Goal: Task Accomplishment & Management: Complete application form

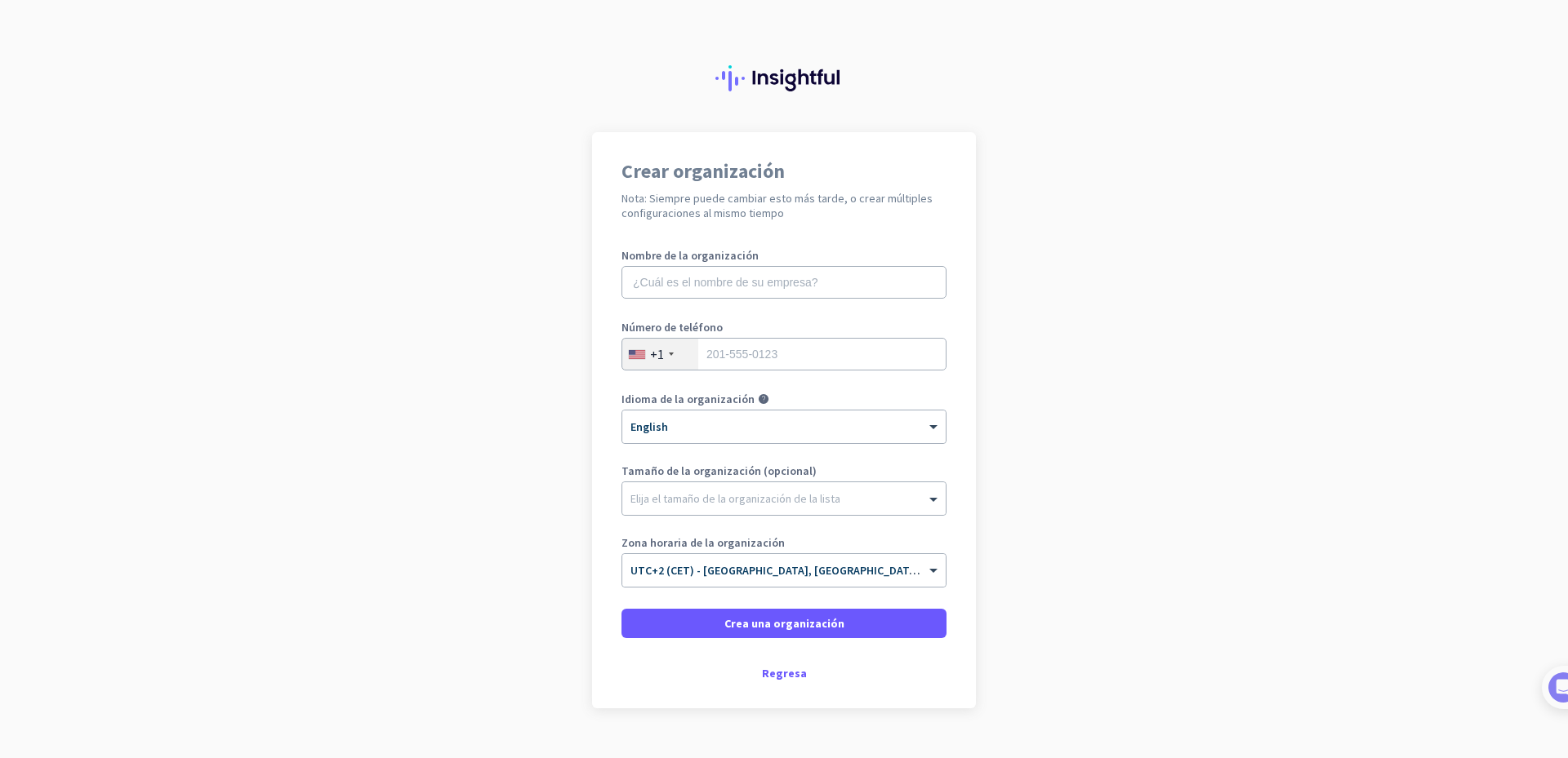
click at [670, 353] on div "+1" at bounding box center [660, 354] width 76 height 31
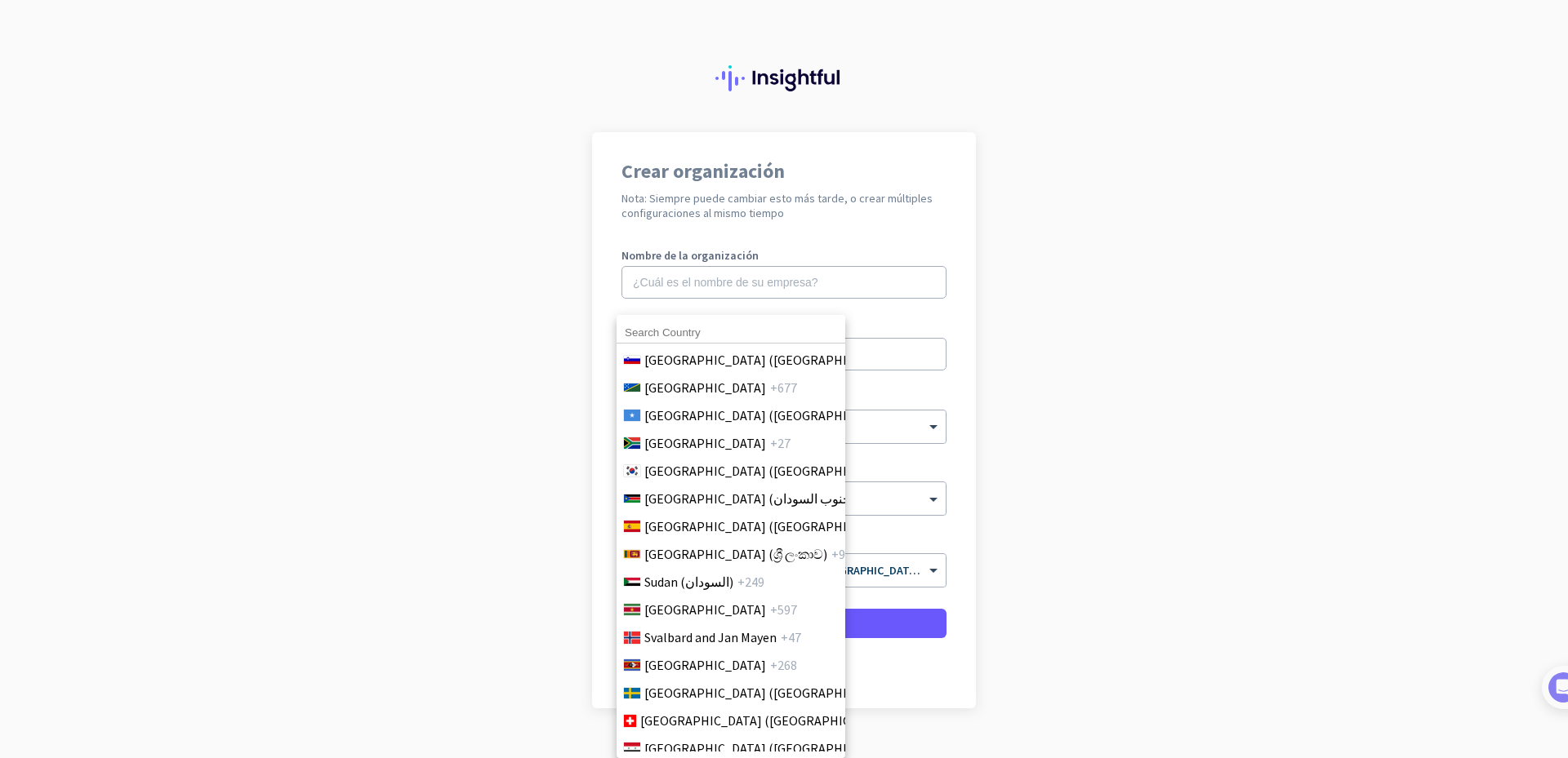
scroll to position [5631, 0]
click at [707, 523] on span "[GEOGRAPHIC_DATA] ([GEOGRAPHIC_DATA])" at bounding box center [772, 526] width 255 height 20
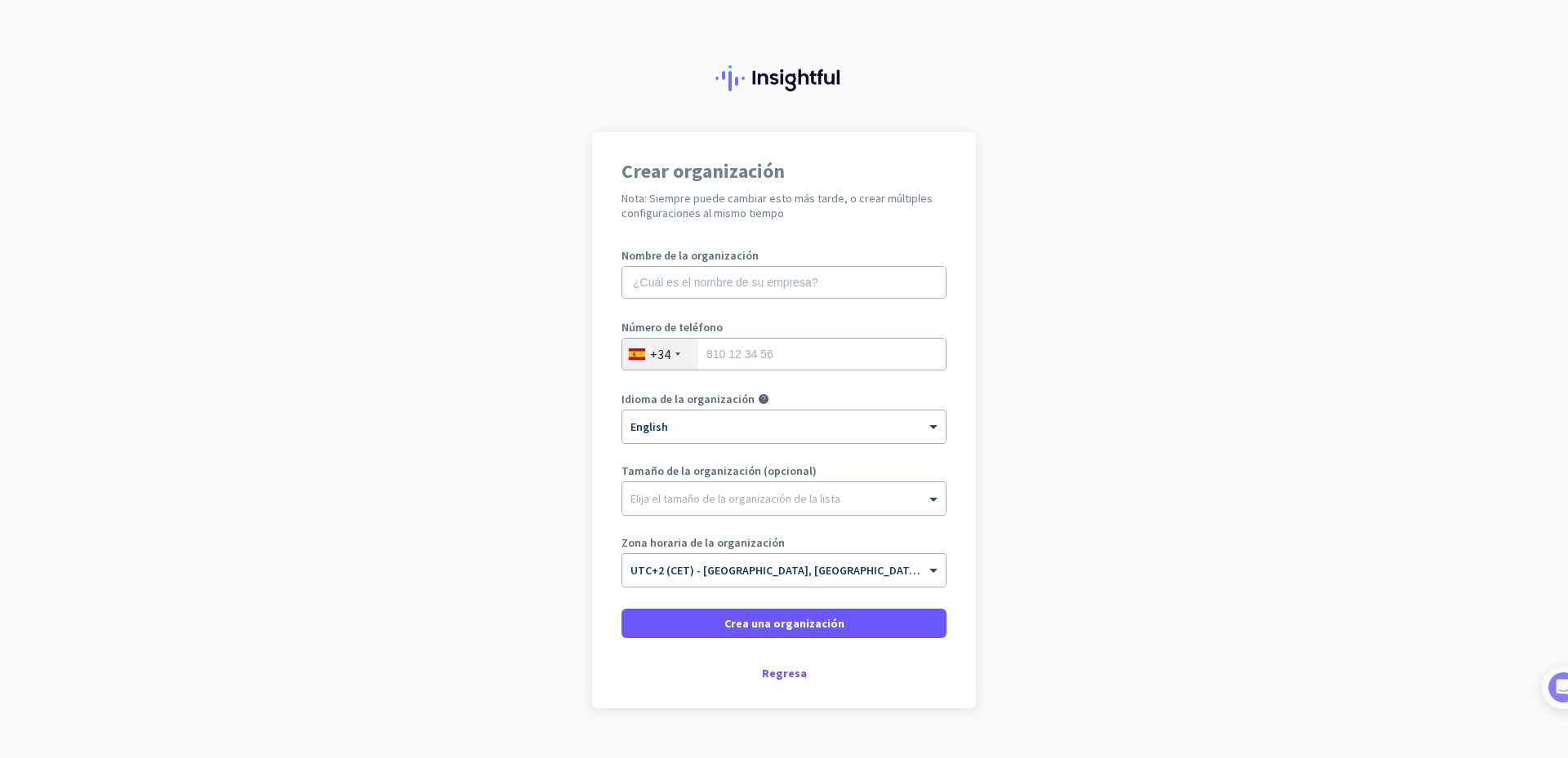
click at [1146, 349] on app-onboarding-organization "Crear organización Nota: Siempre puede cambiar esto más tarde, o crear múltiple…" at bounding box center [784, 461] width 1568 height 658
click at [718, 282] on input "text" at bounding box center [784, 282] width 325 height 33
type input "Valortic"
click at [765, 356] on input "tel" at bounding box center [784, 354] width 325 height 33
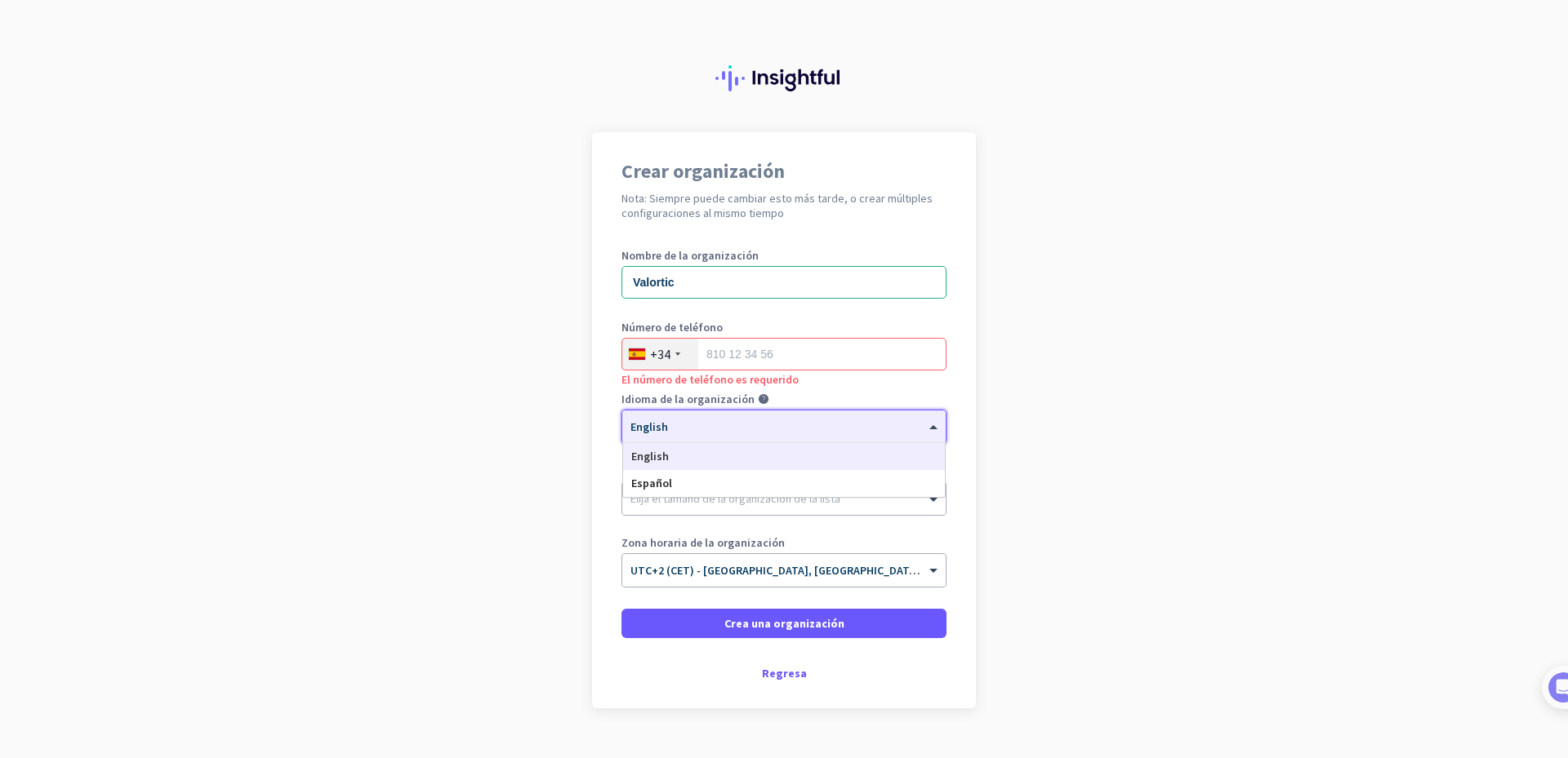
click at [903, 416] on div at bounding box center [784, 421] width 324 height 14
click at [640, 481] on span "Español" at bounding box center [652, 483] width 41 height 15
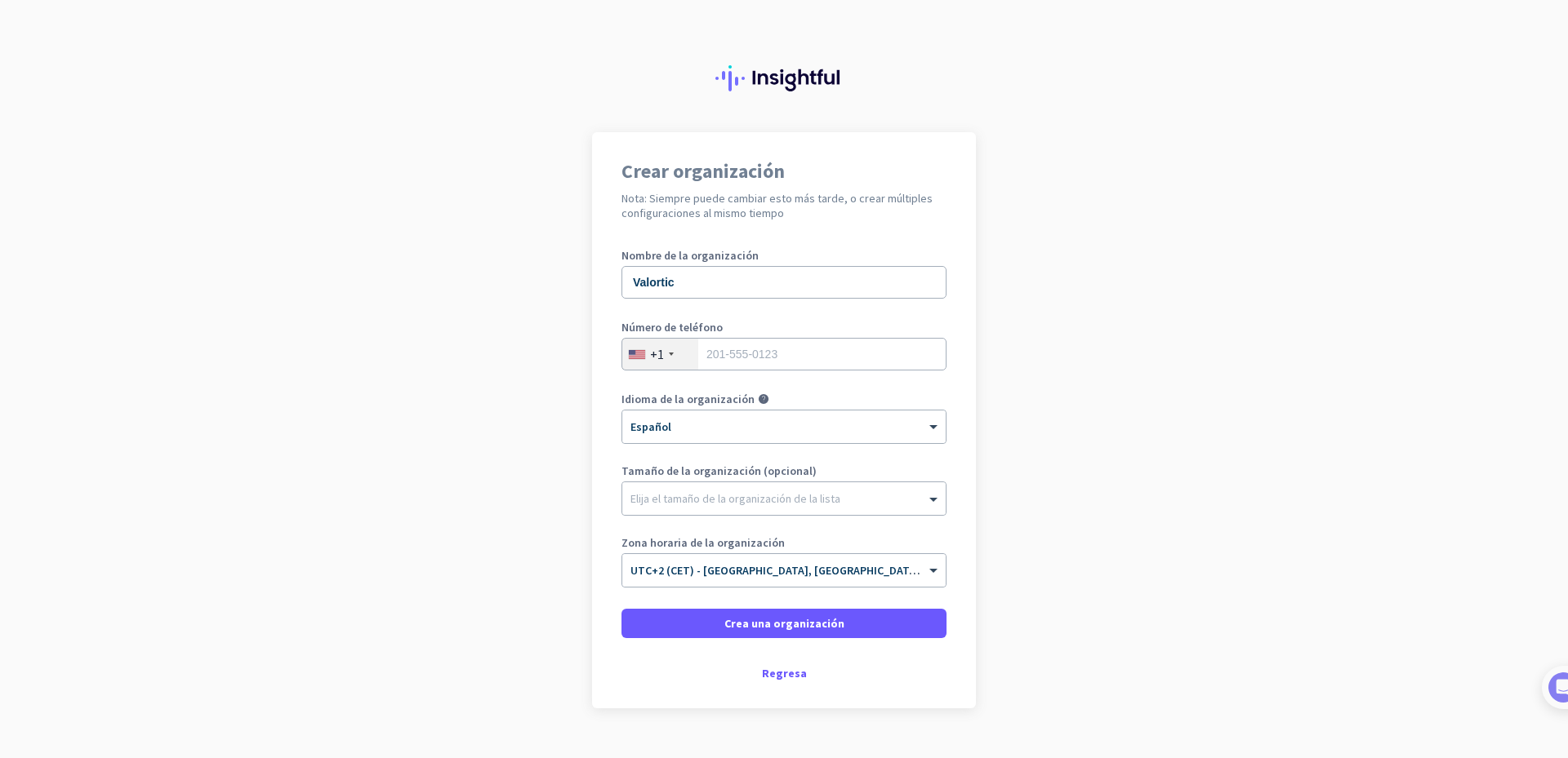
click at [663, 356] on div "+1" at bounding box center [660, 354] width 76 height 31
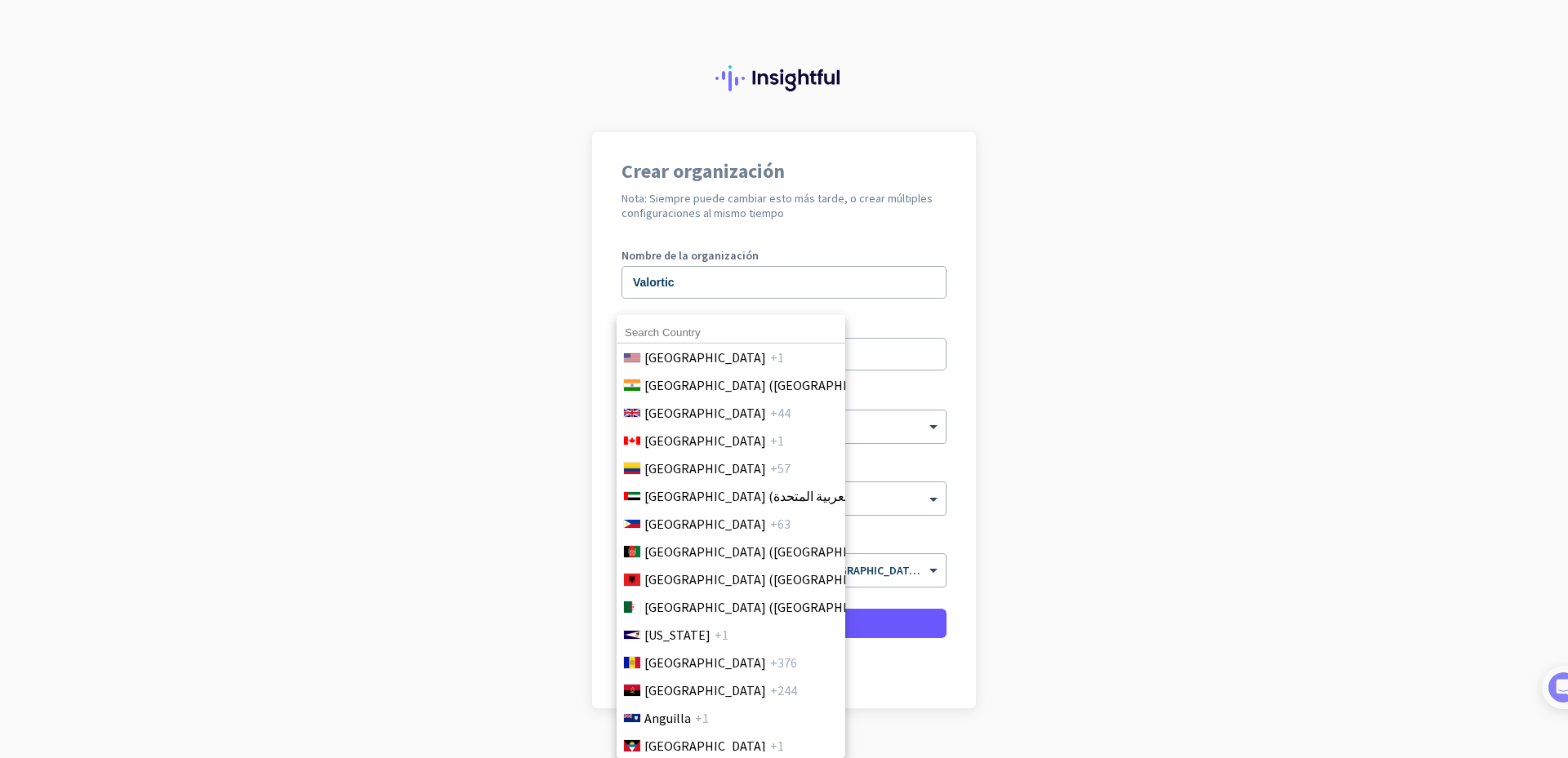
click at [719, 333] on input at bounding box center [730, 333] width 229 height 21
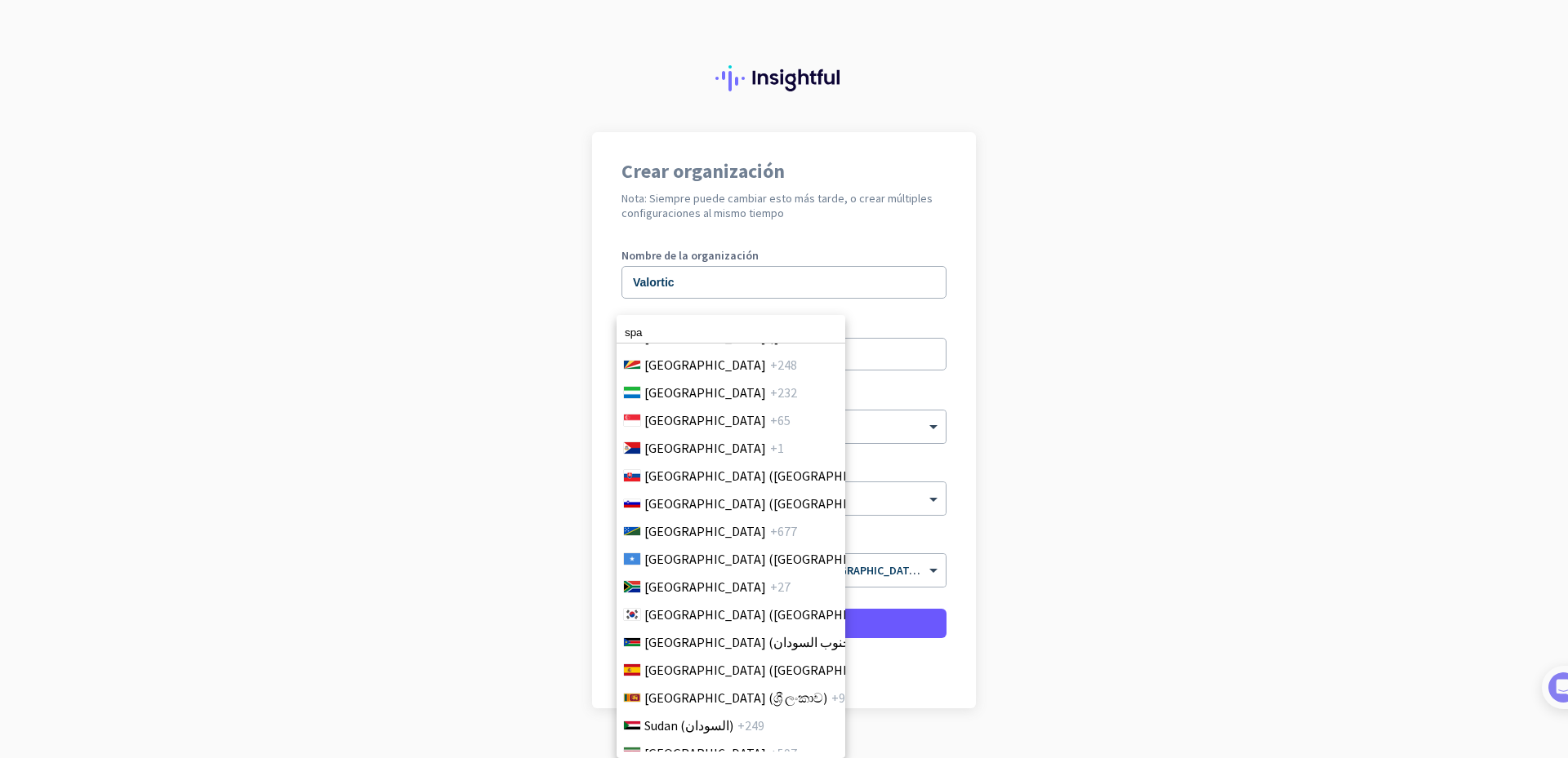
scroll to position [5616, 0]
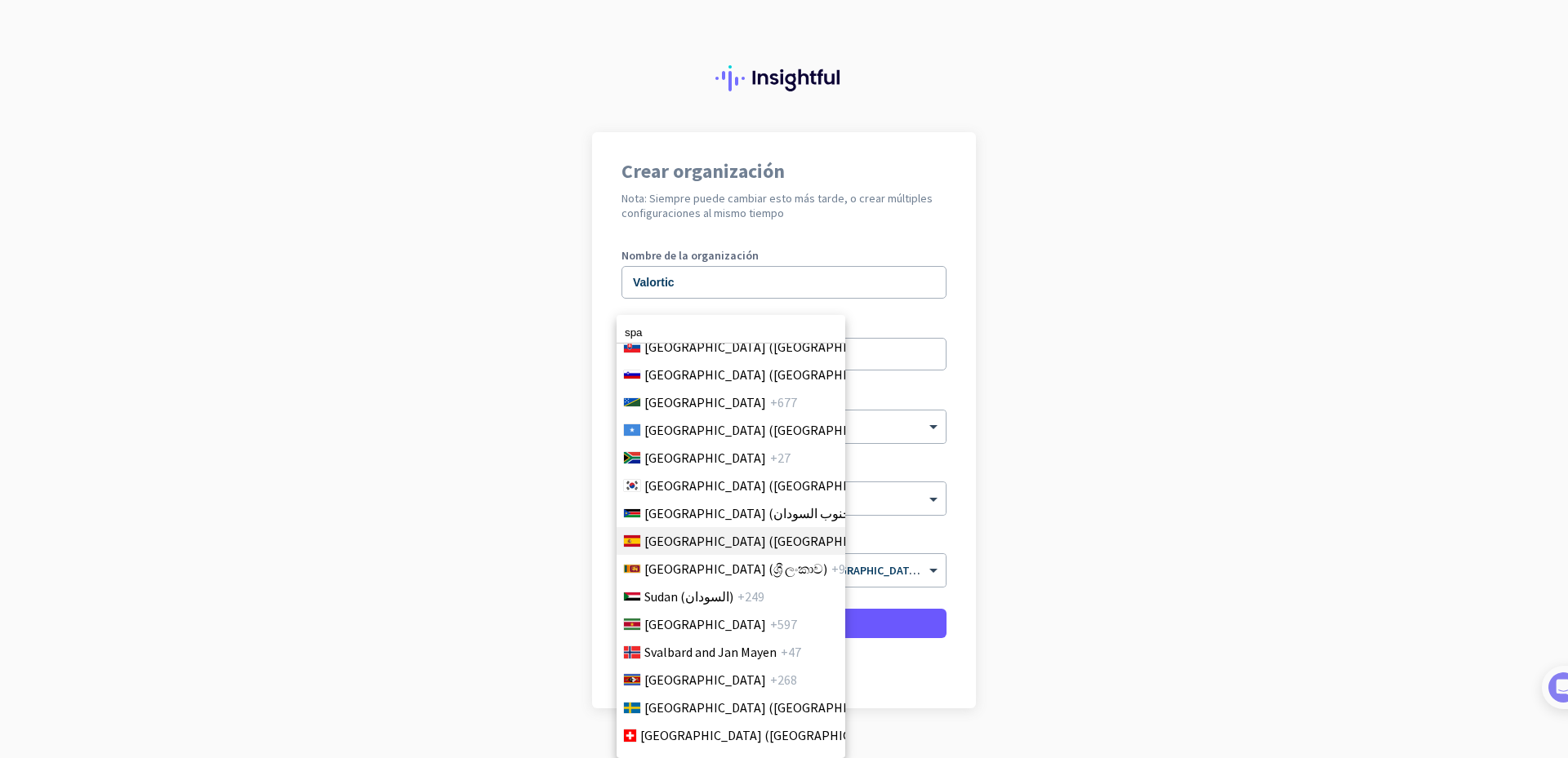
type input "spa"
click at [707, 537] on span "[GEOGRAPHIC_DATA] ([GEOGRAPHIC_DATA])" at bounding box center [772, 541] width 255 height 20
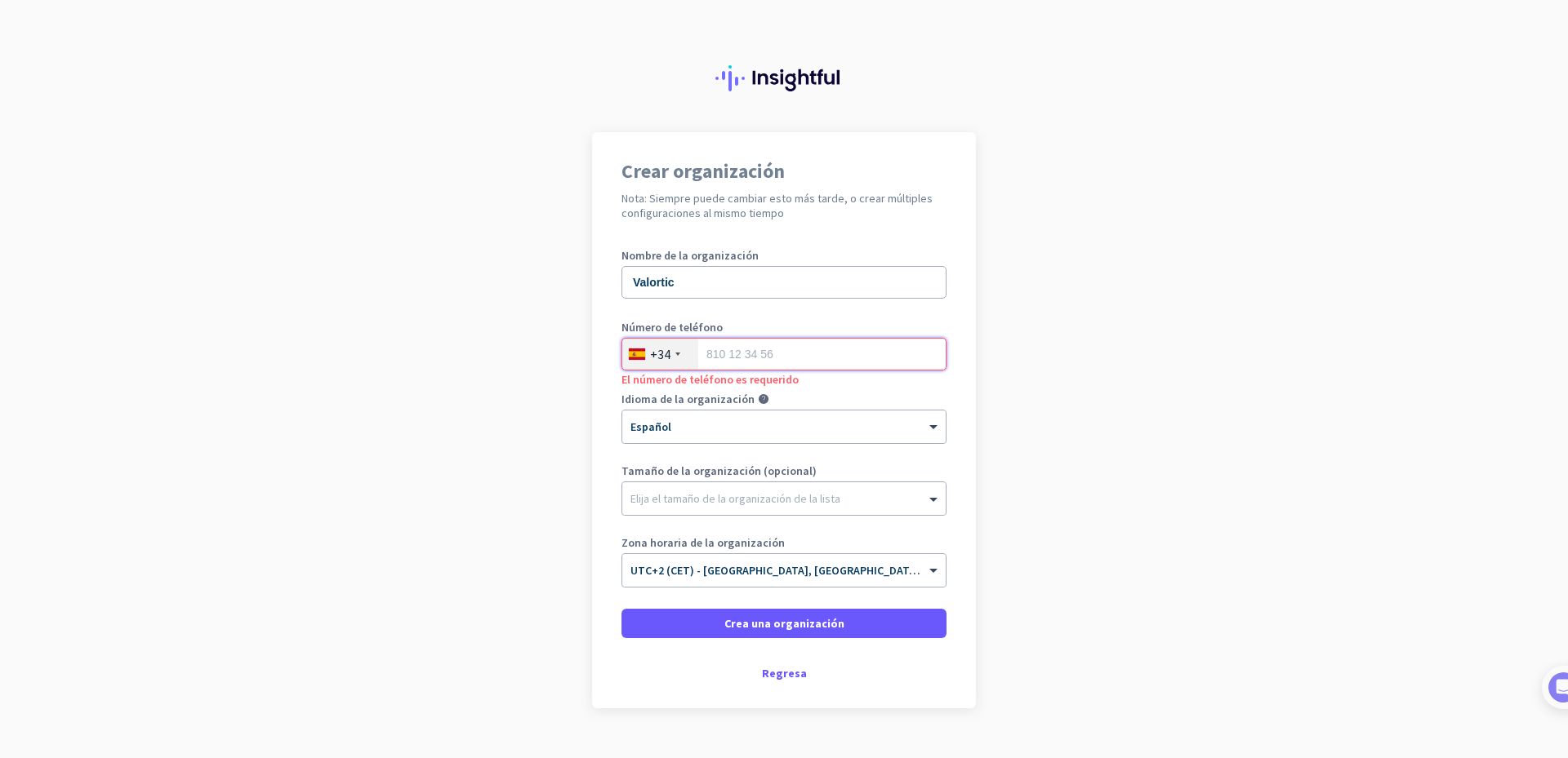
click at [767, 349] on input "tel" at bounding box center [784, 354] width 325 height 33
paste input "948 37 15 29"
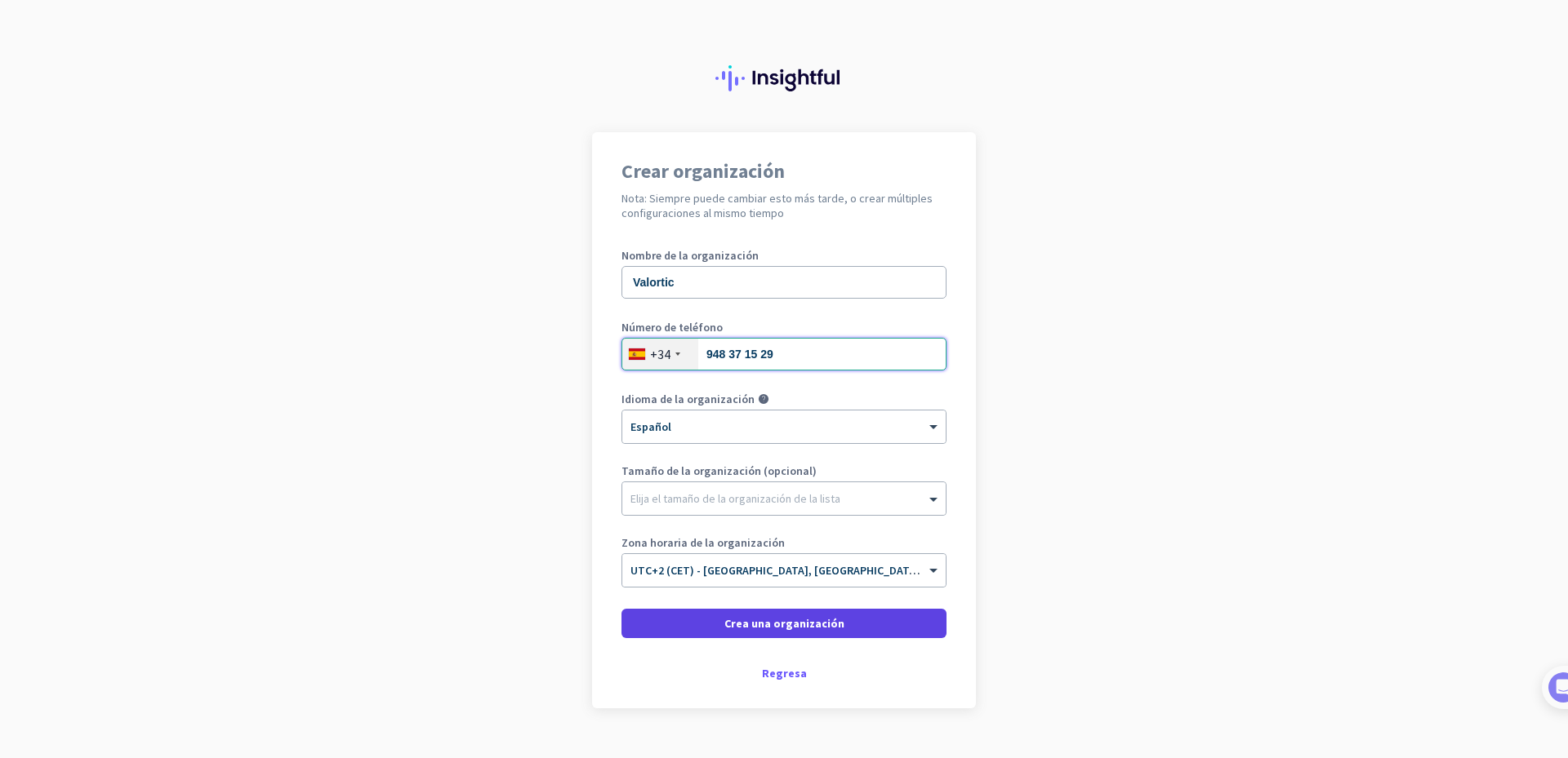
type input "948 37 15 29"
click at [810, 614] on span at bounding box center [784, 623] width 325 height 39
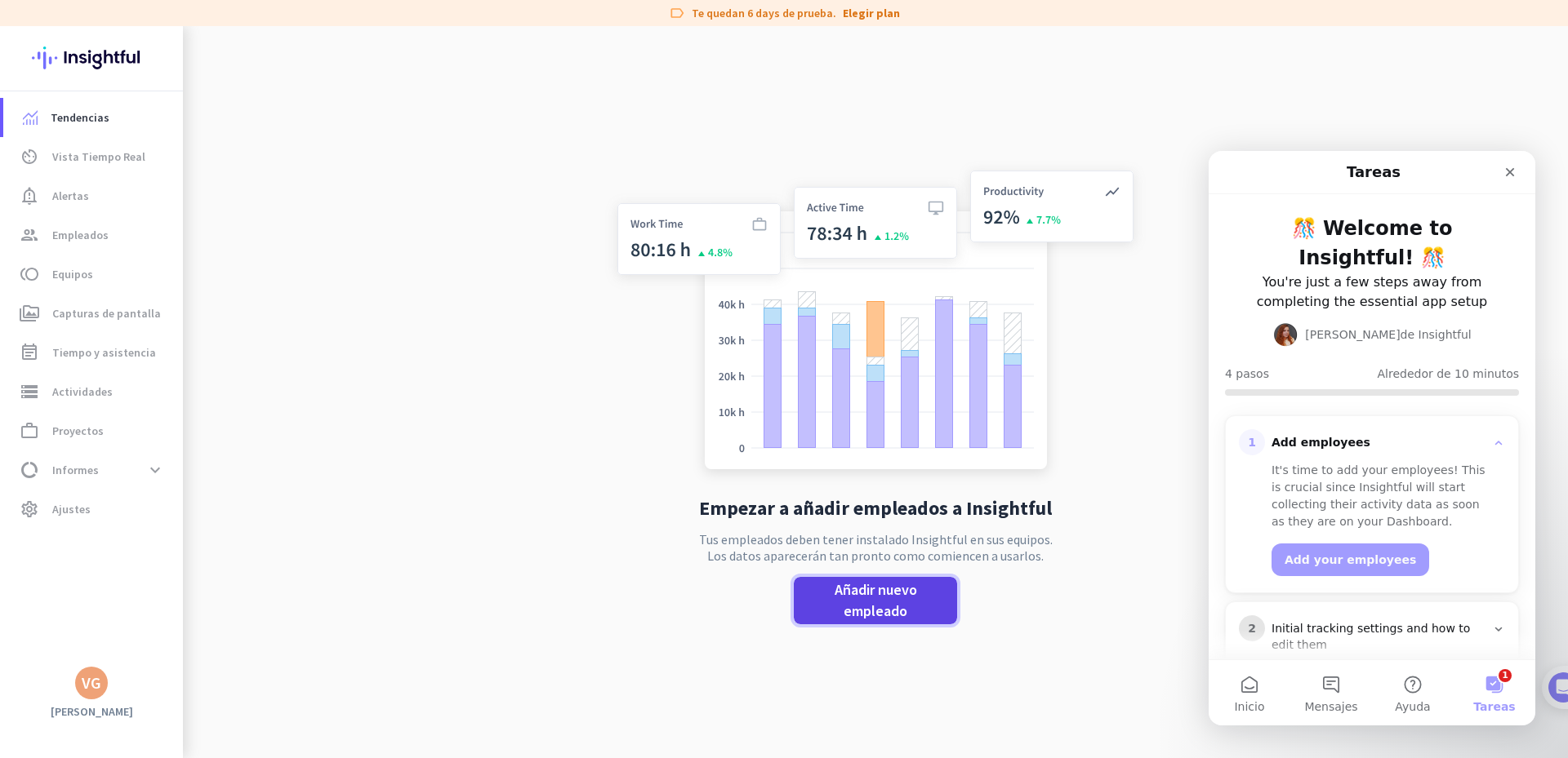
click at [851, 609] on span "Añadir nuevo empleado" at bounding box center [875, 600] width 138 height 43
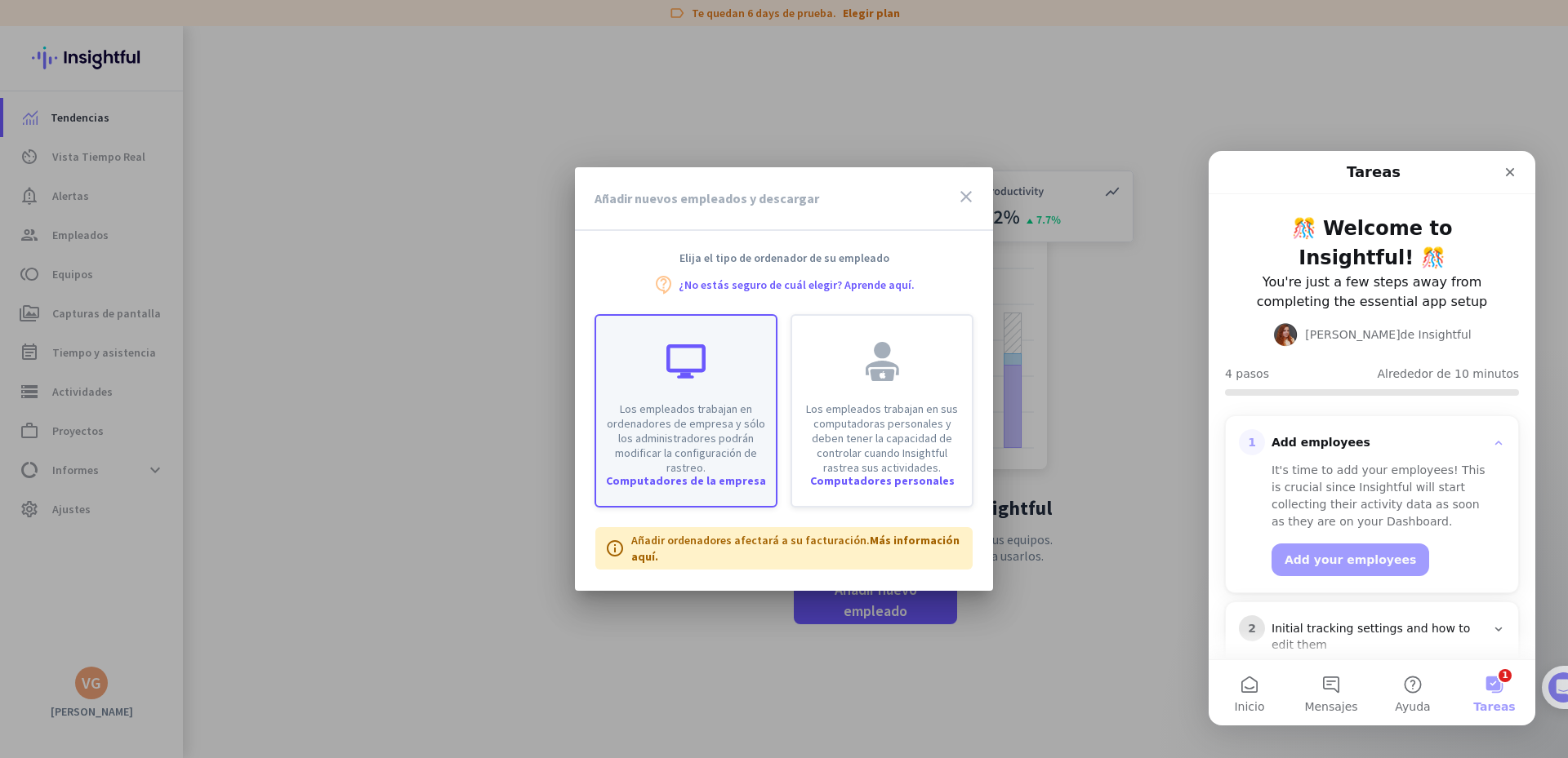
click at [714, 478] on div "Computadores de la empresa" at bounding box center [686, 480] width 180 height 12
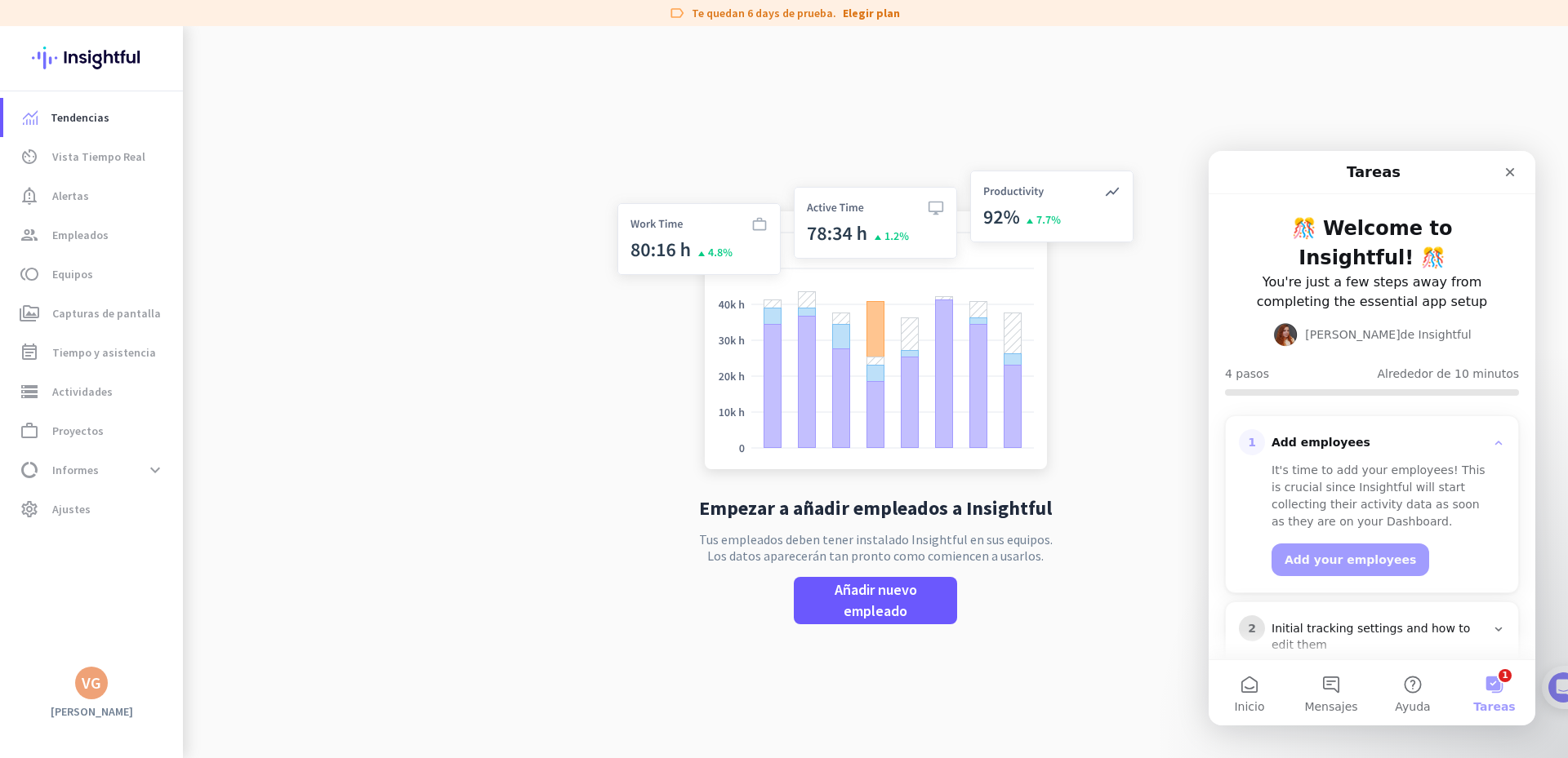
type input "https://app.insightful.io/#/installation/company?token=eyJhbGciOiJIUzI1NiIsInR5…"
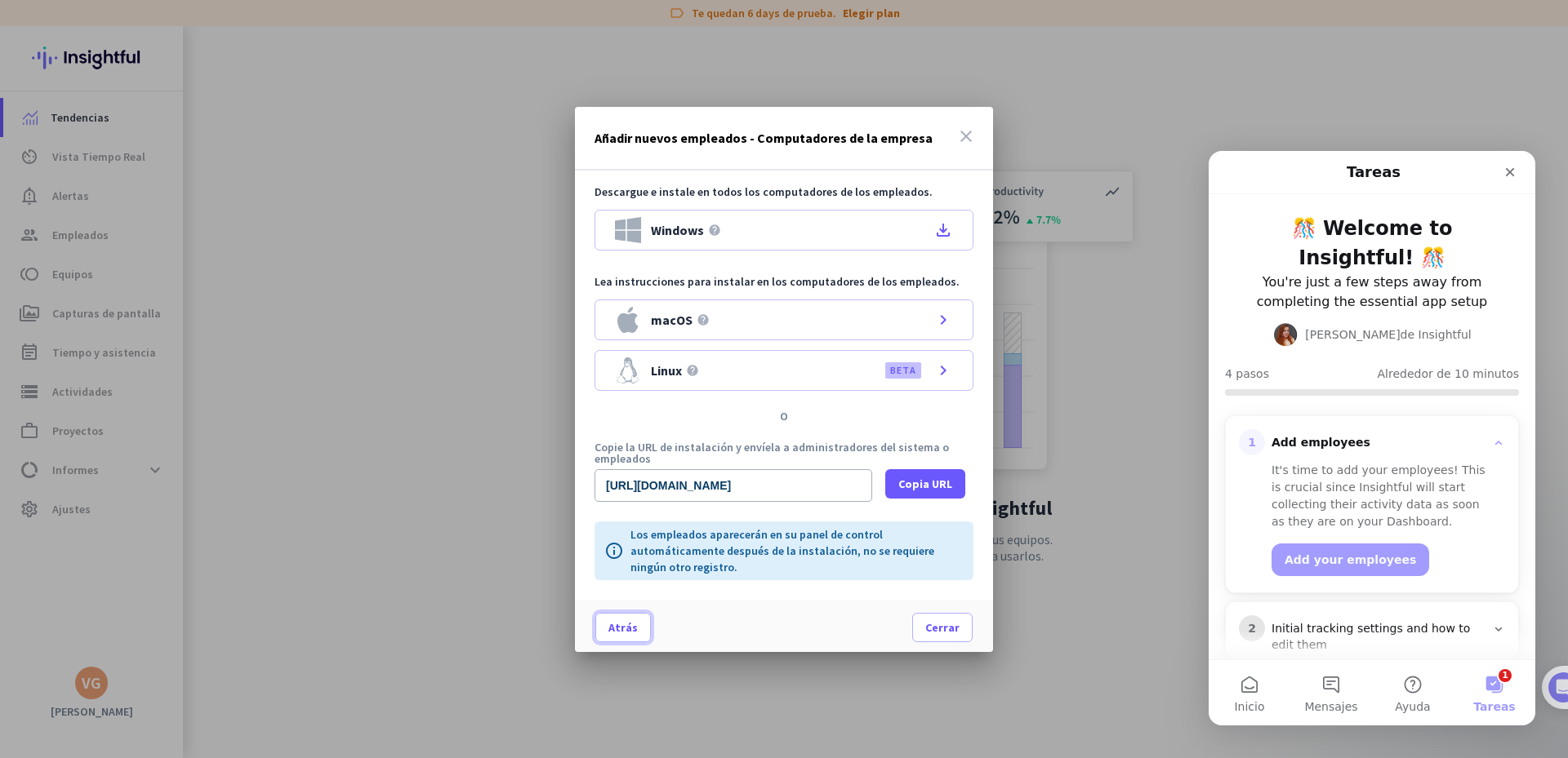
drag, startPoint x: 623, startPoint y: 621, endPoint x: 623, endPoint y: 609, distance: 12.0
click at [623, 621] on span "Atrás" at bounding box center [623, 628] width 29 height 16
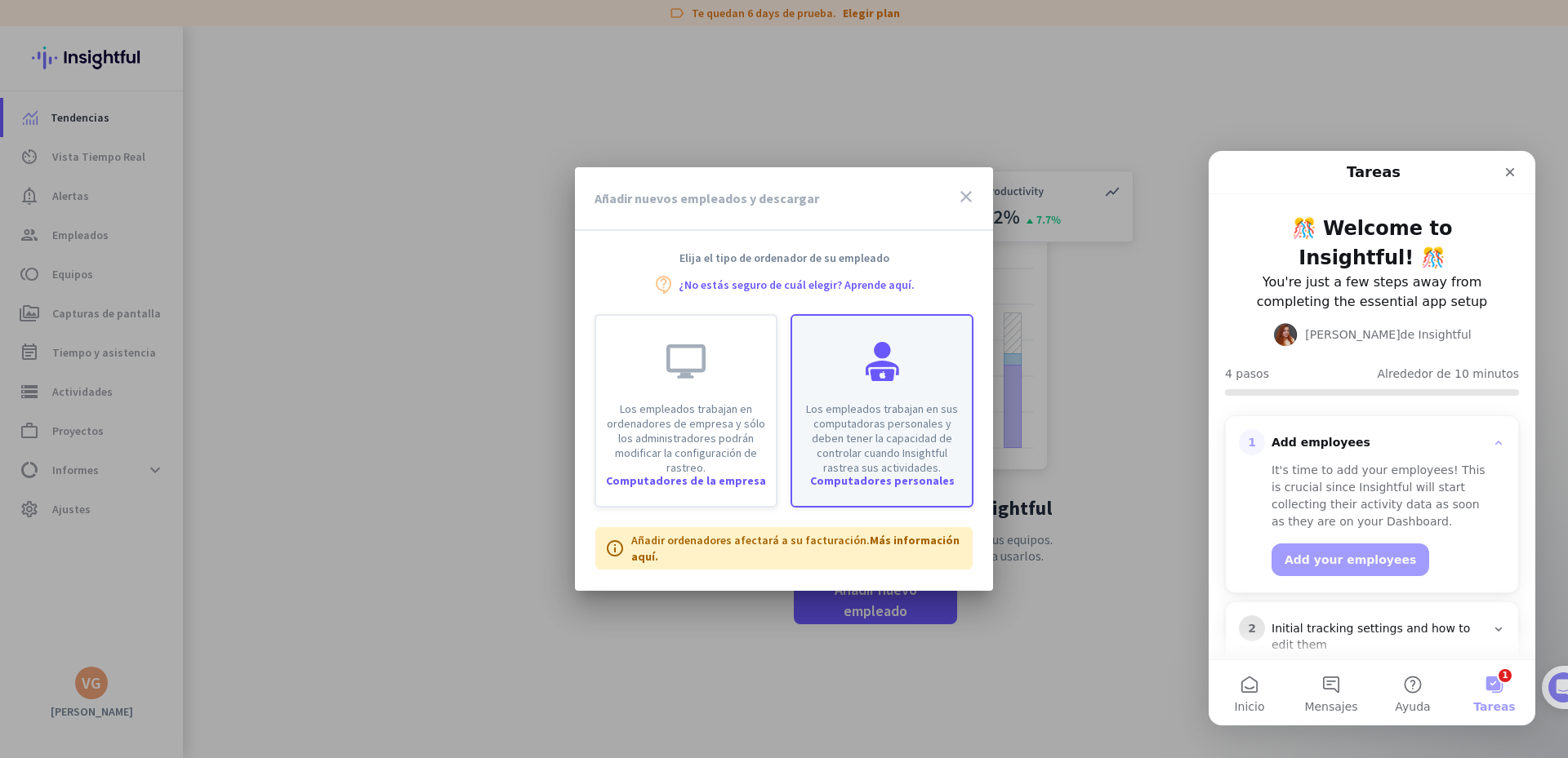
click at [908, 415] on p "Los empleados trabajan en sus computadoras personales y deben tener la capacida…" at bounding box center [882, 438] width 160 height 74
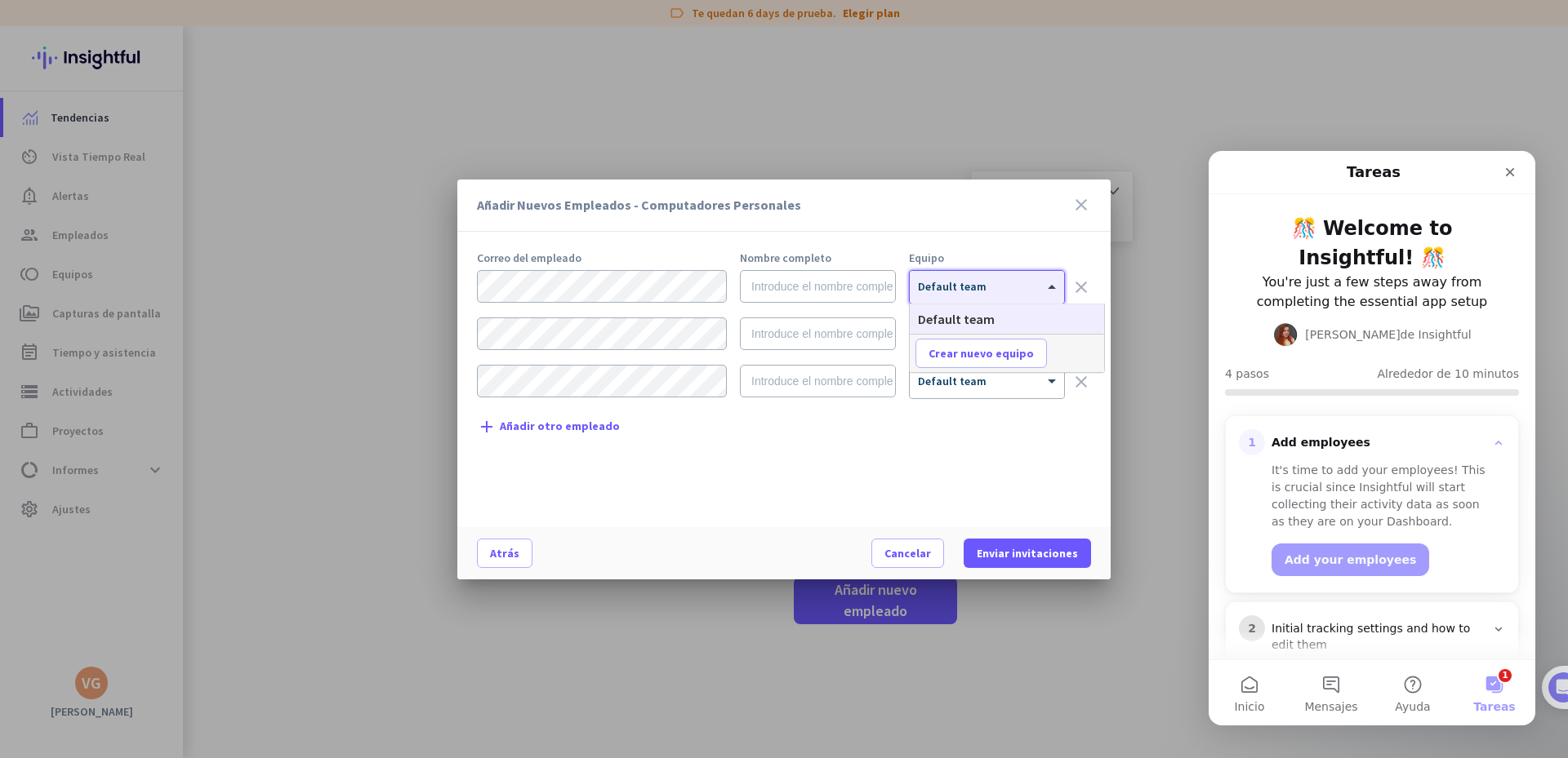
click at [1051, 287] on span at bounding box center [1054, 286] width 20 height 14
click at [1031, 228] on div "Añadir Nuevos Empleados - Computadores Personales close" at bounding box center [784, 205] width 654 height 52
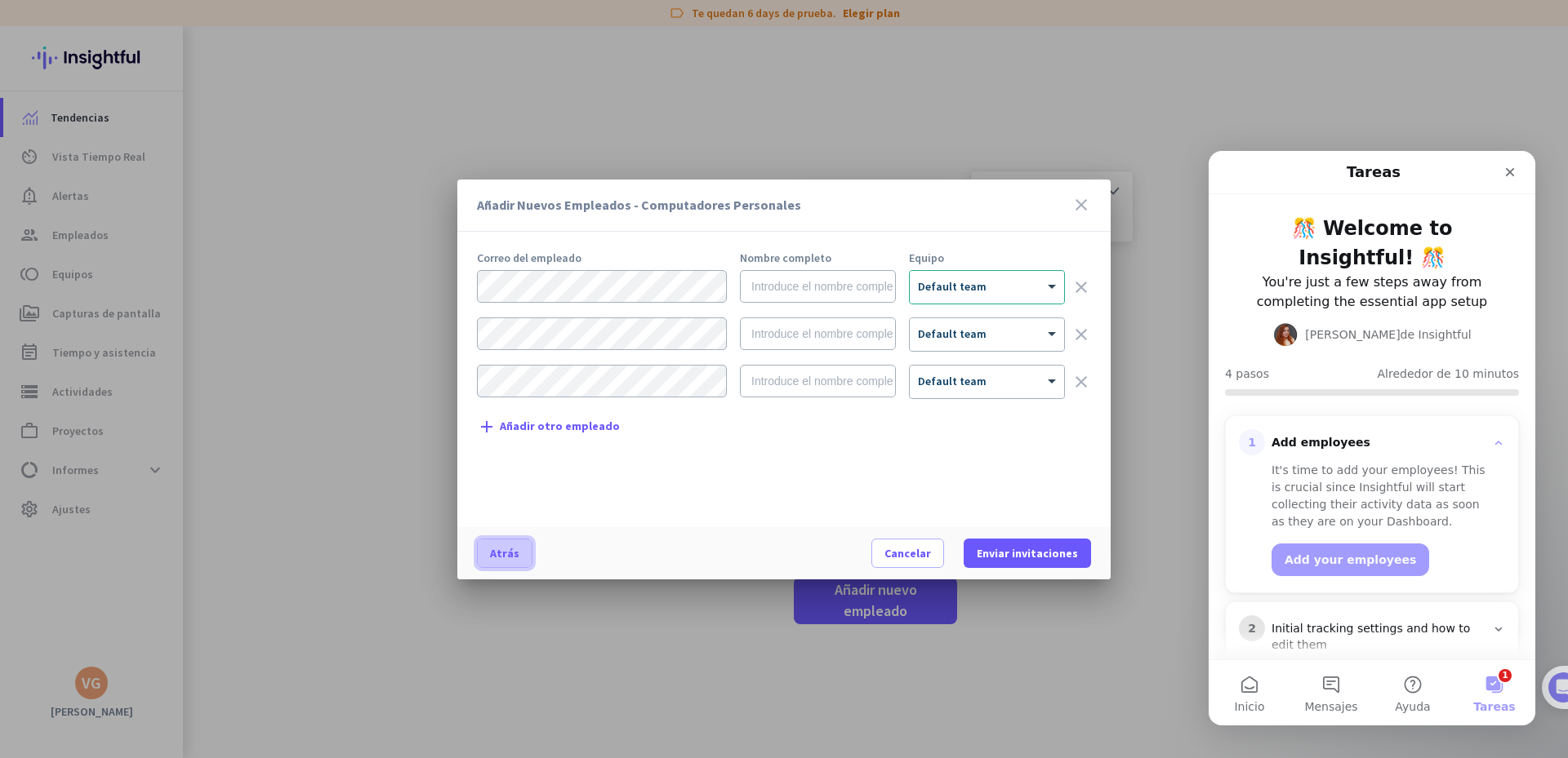
click at [517, 549] on span at bounding box center [504, 553] width 54 height 39
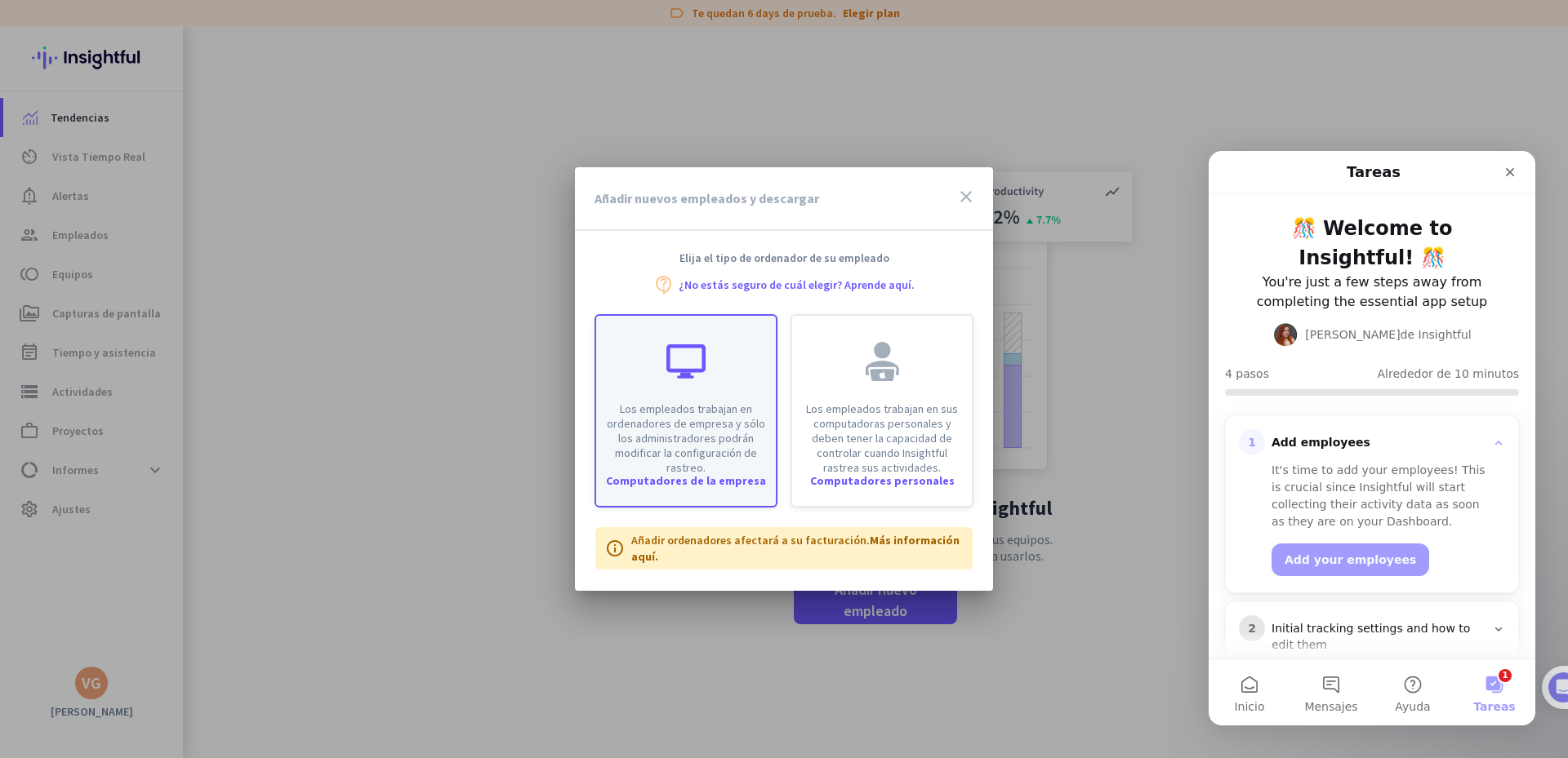
click at [725, 475] on div "Computadores de la empresa" at bounding box center [686, 480] width 180 height 12
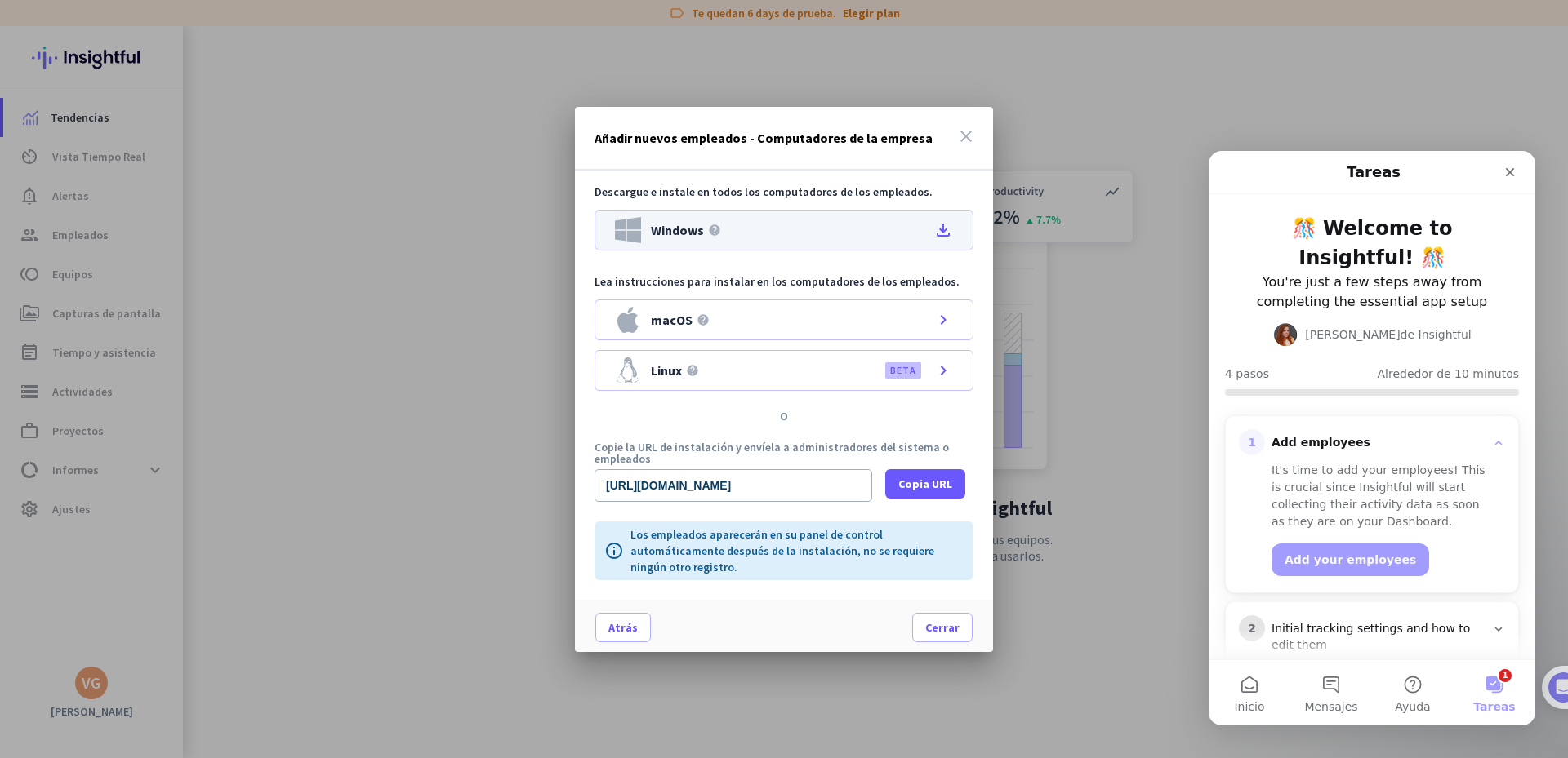
click at [944, 226] on icon "file_download" at bounding box center [944, 230] width 20 height 20
click at [954, 620] on span "Cerrar" at bounding box center [943, 628] width 35 height 16
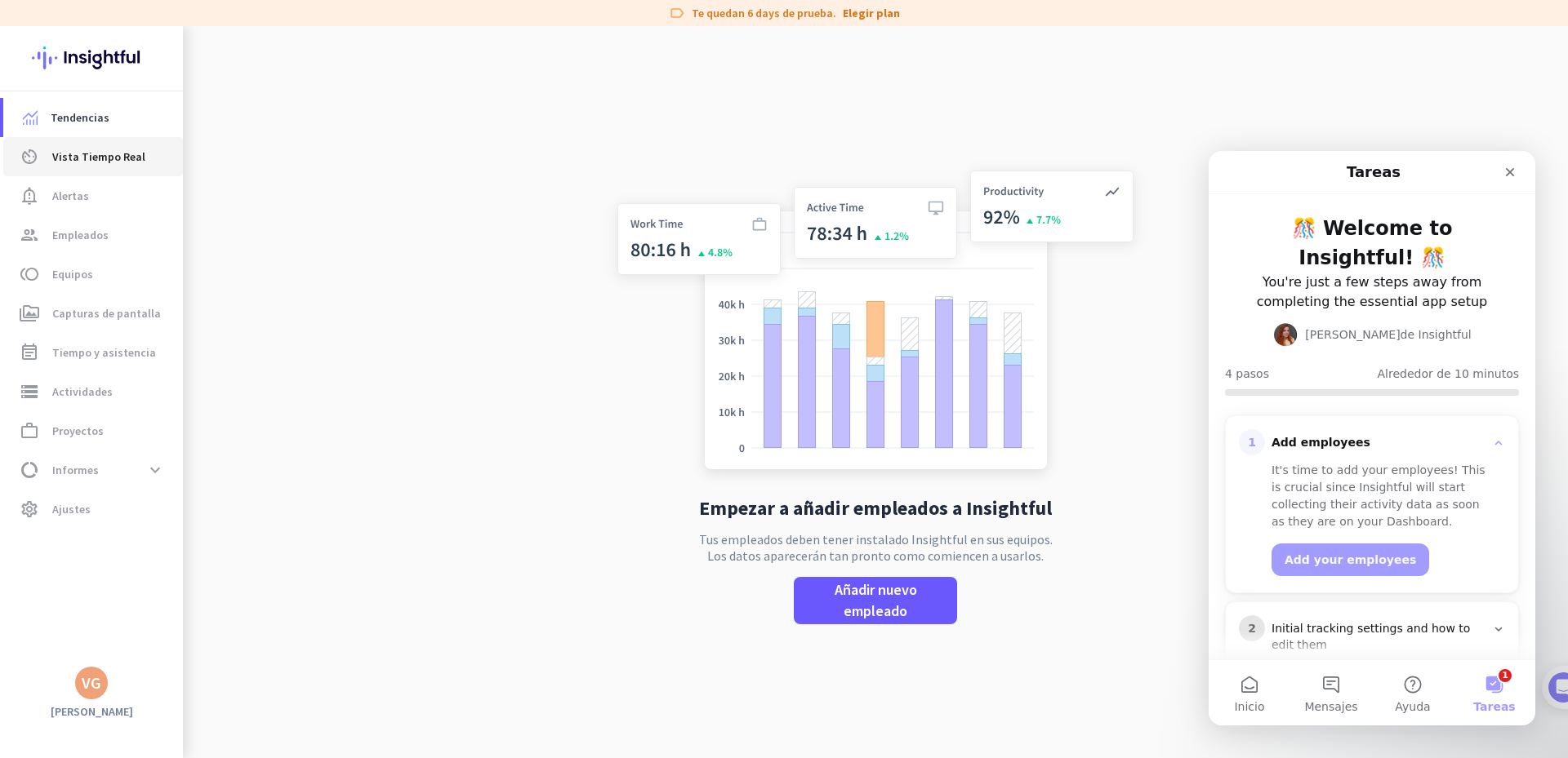
click at [148, 159] on span "av_timer Vista Tiempo Real" at bounding box center [93, 157] width 153 height 20
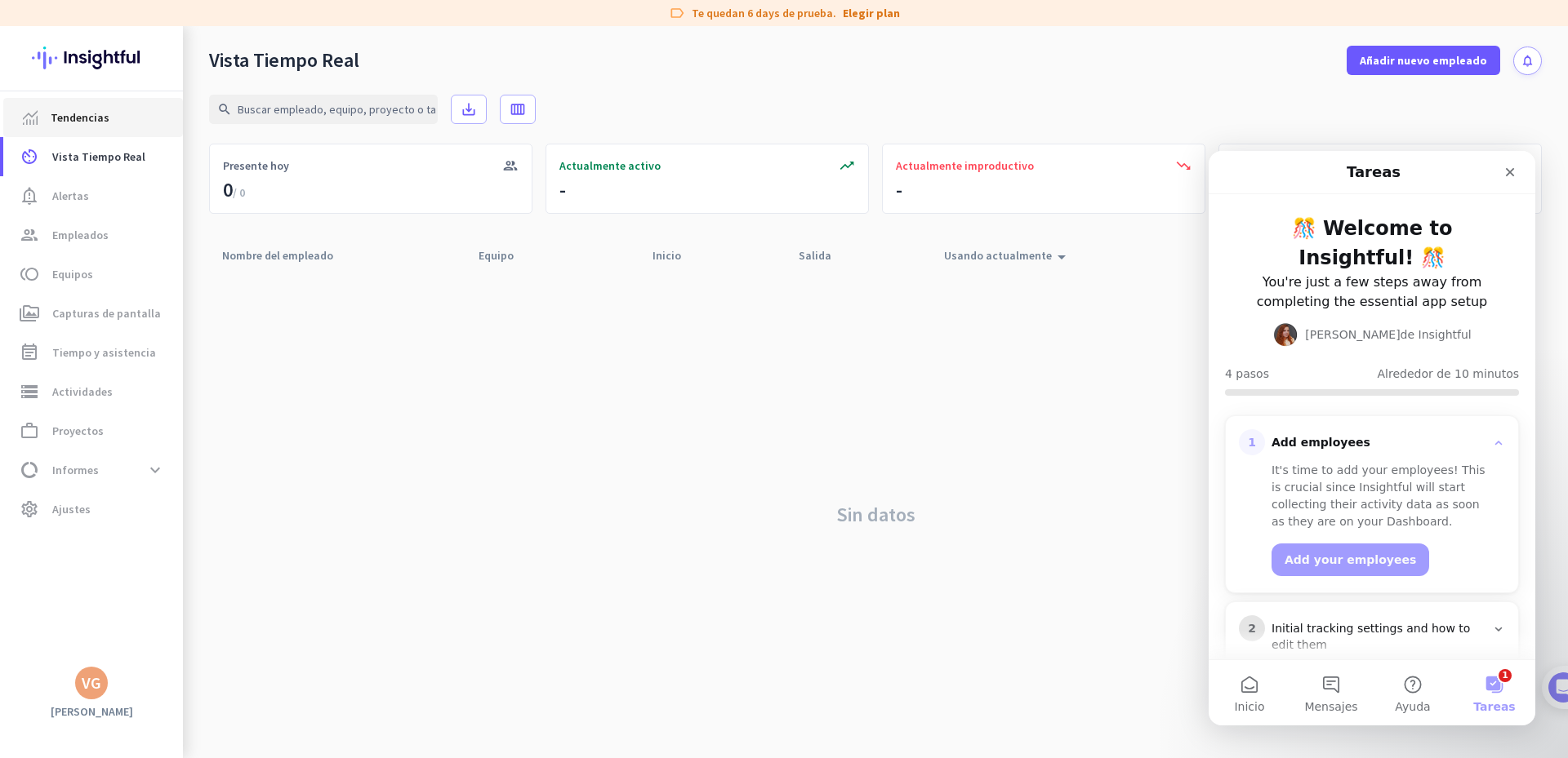
click at [106, 118] on span "Tendencias" at bounding box center [80, 118] width 59 height 20
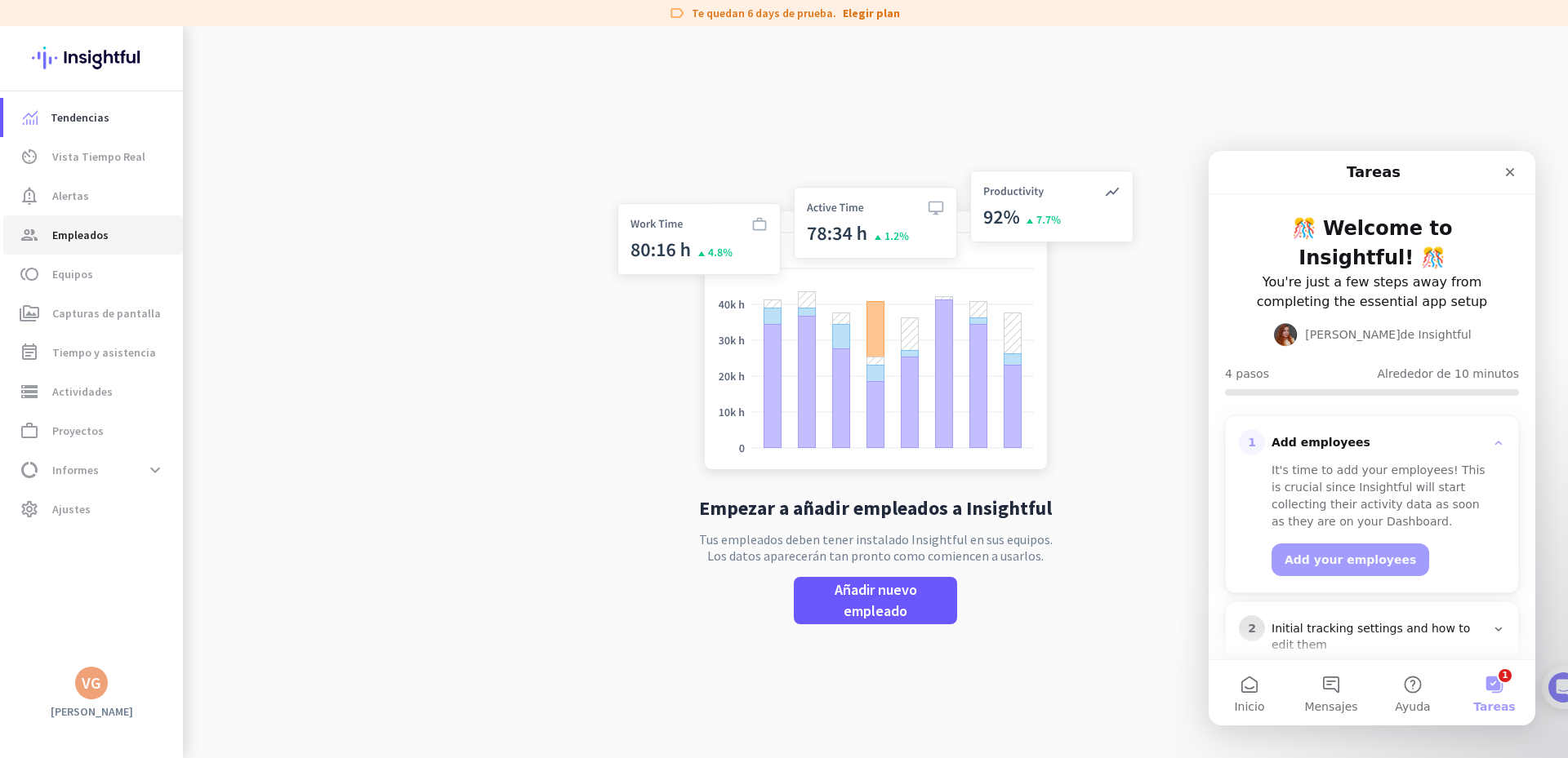
click at [90, 232] on span "Empleados" at bounding box center [80, 235] width 57 height 20
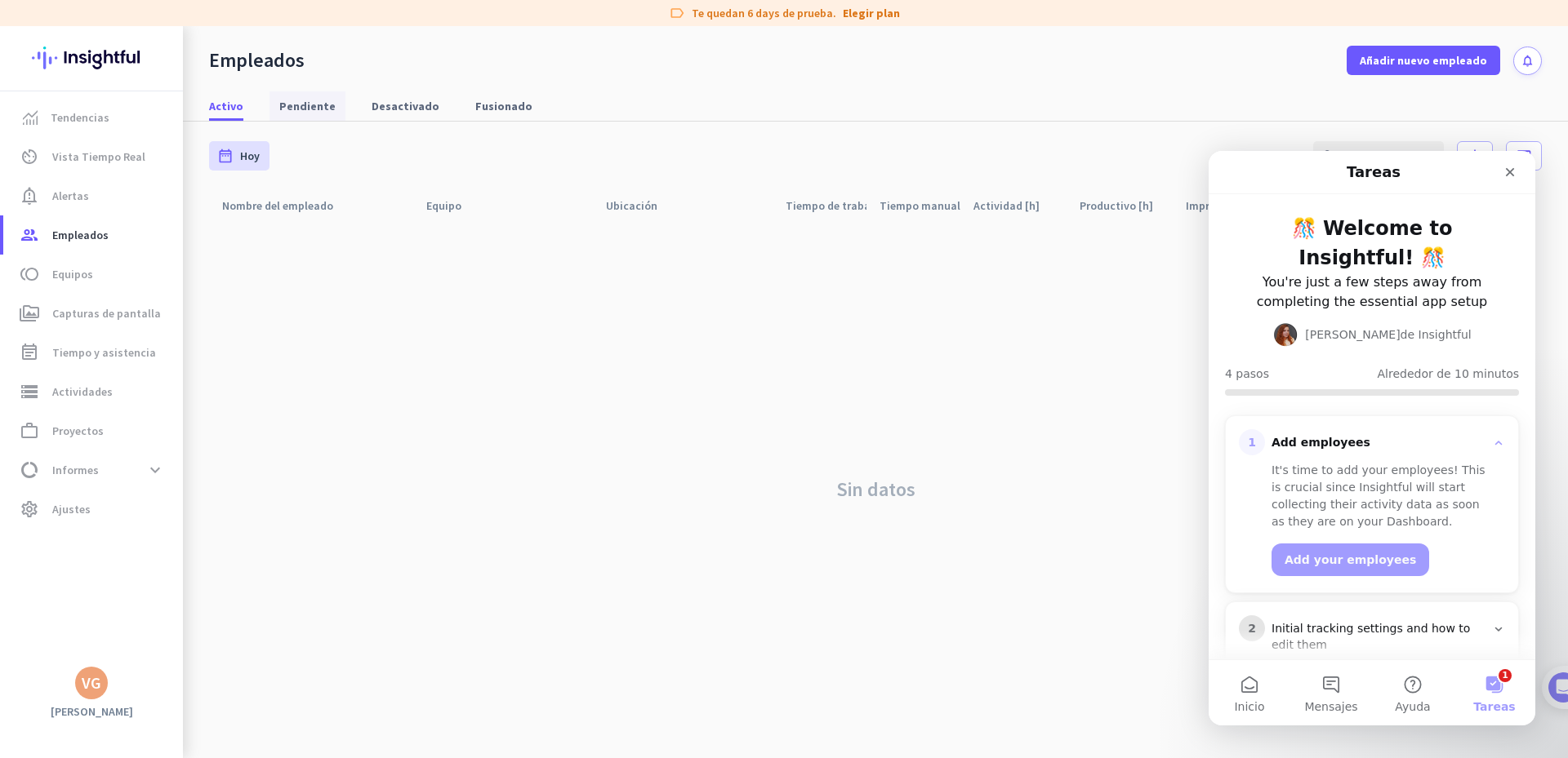
click at [310, 113] on span "Pendiente" at bounding box center [307, 107] width 57 height 16
click at [422, 98] on span "Desactivado" at bounding box center [406, 107] width 67 height 16
click at [475, 101] on span "Fusionado" at bounding box center [503, 107] width 57 height 16
click at [229, 103] on span "Activo" at bounding box center [226, 107] width 35 height 16
click at [1512, 173] on icon "Cerrar" at bounding box center [1510, 172] width 13 height 13
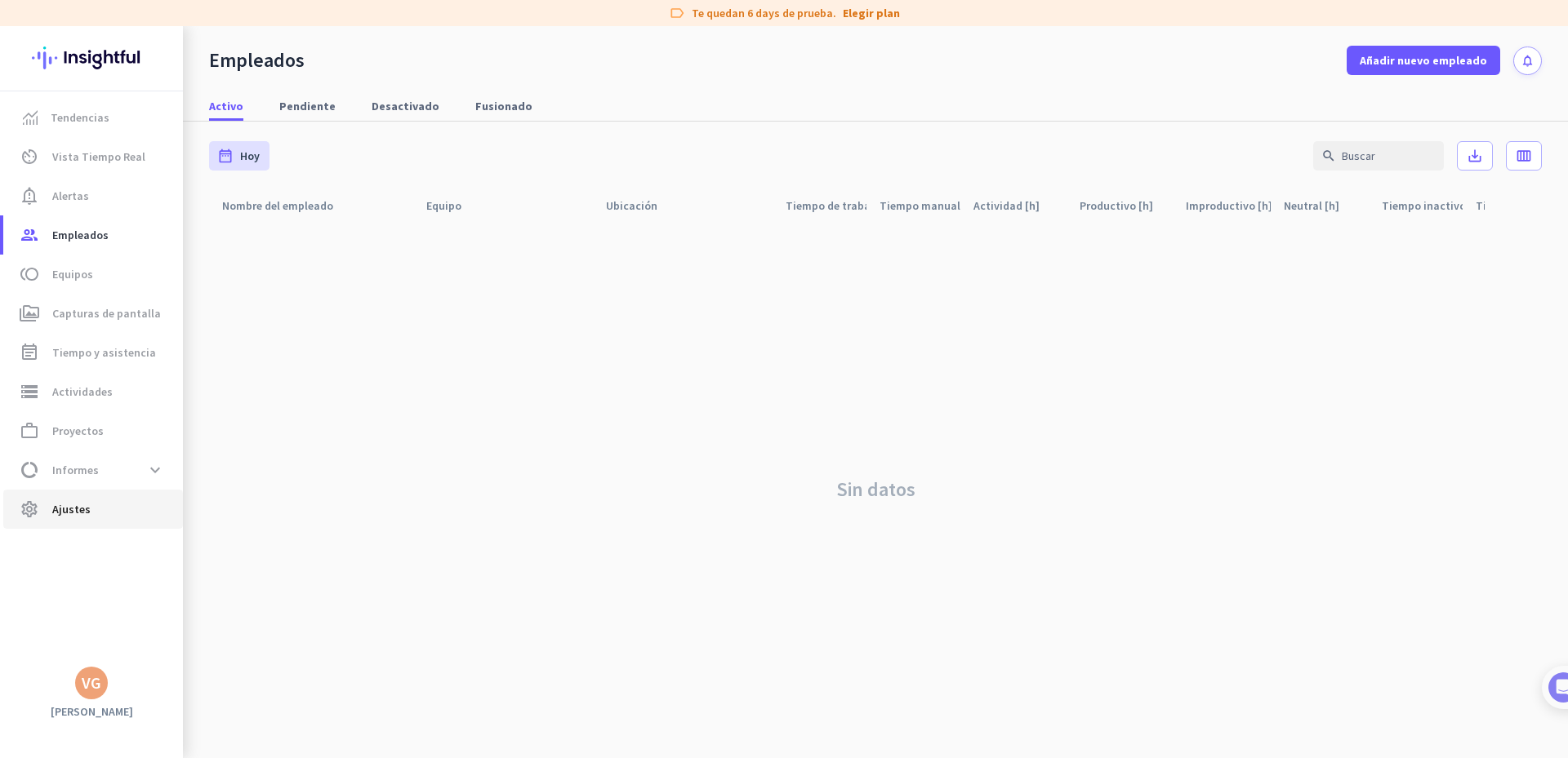
click at [106, 500] on span "settings Ajustes" at bounding box center [93, 509] width 153 height 20
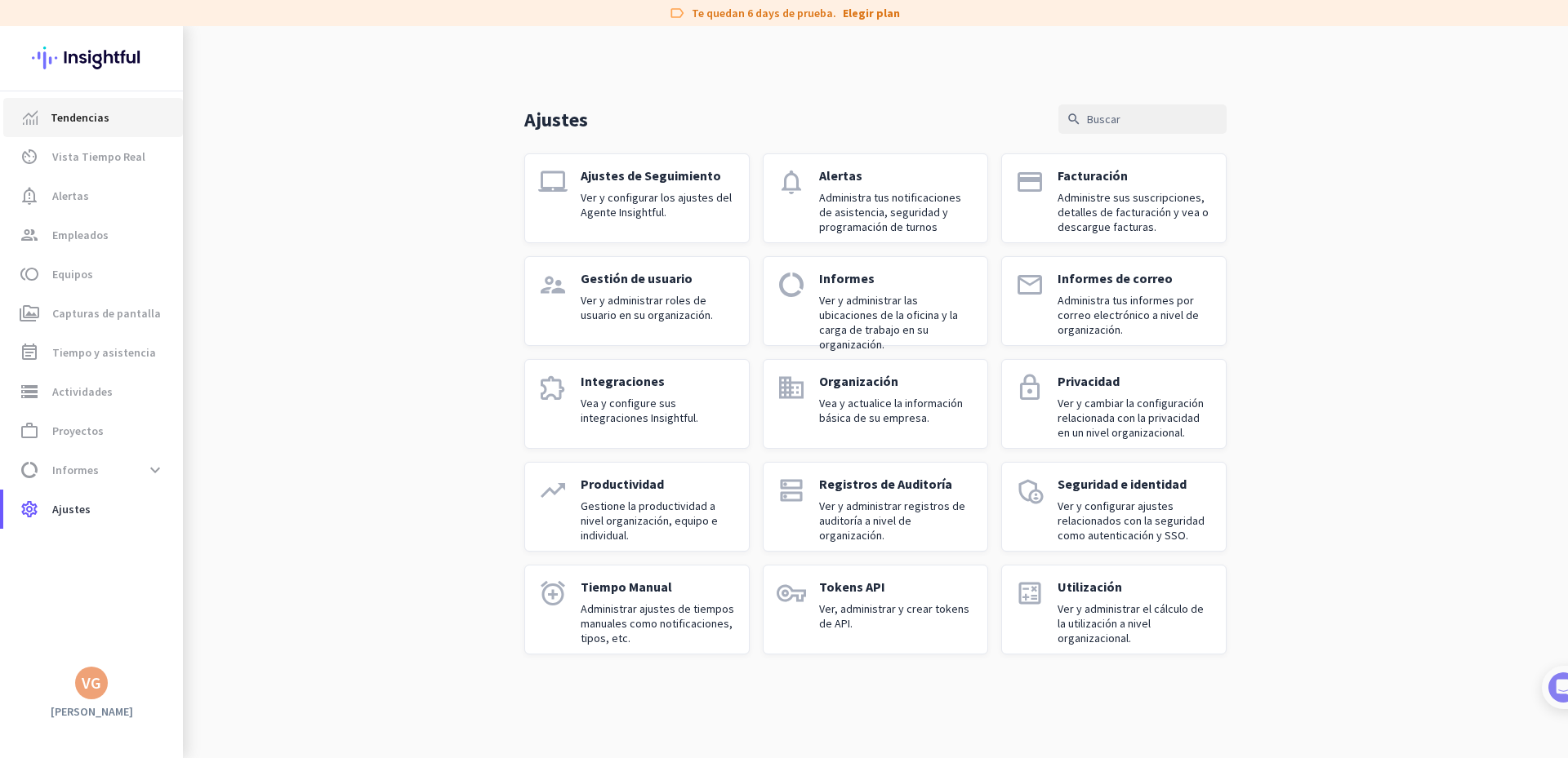
click at [78, 119] on span "Tendencias" at bounding box center [80, 118] width 59 height 20
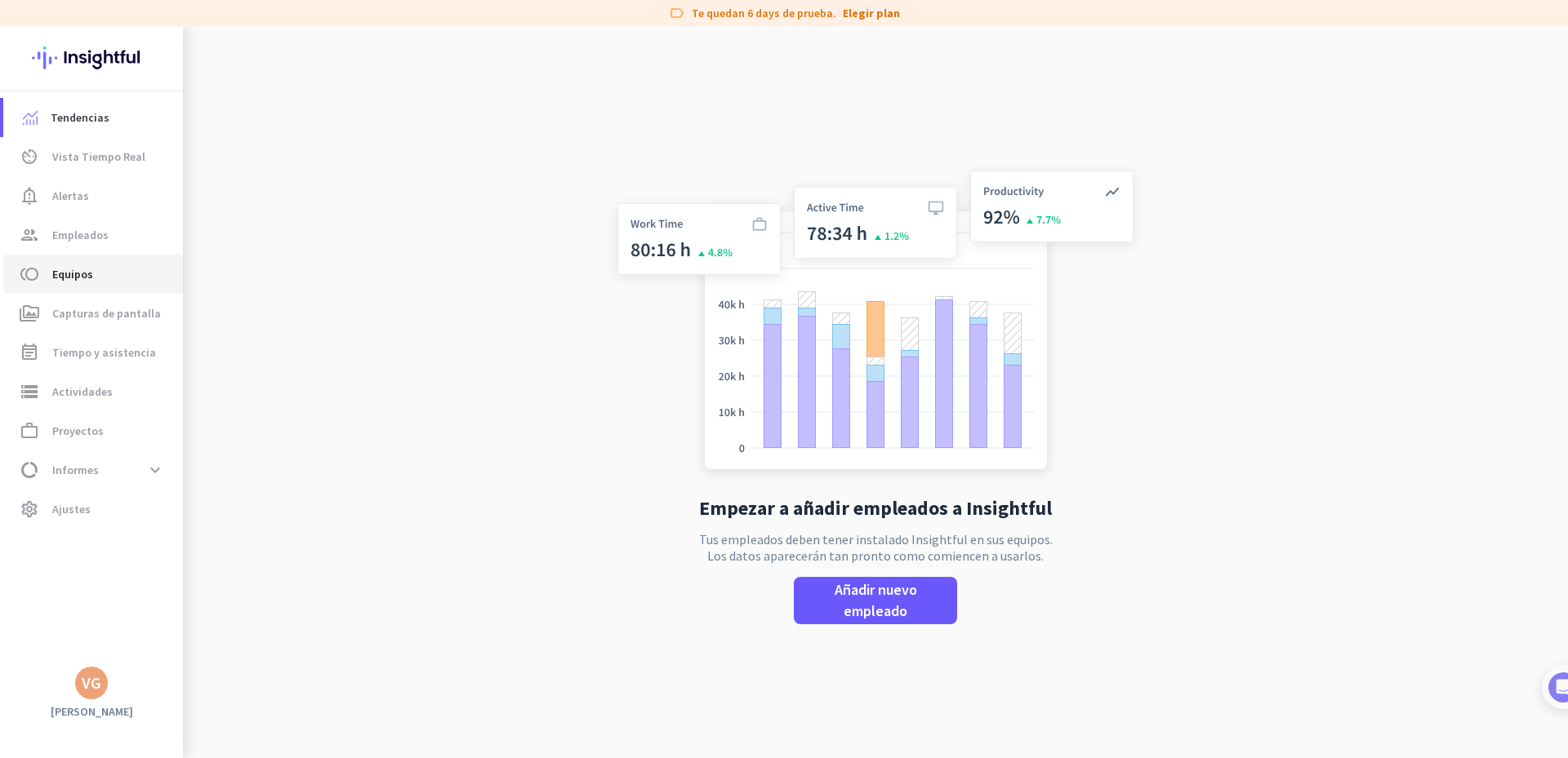
click at [98, 283] on span "toll Equipos" at bounding box center [93, 274] width 153 height 20
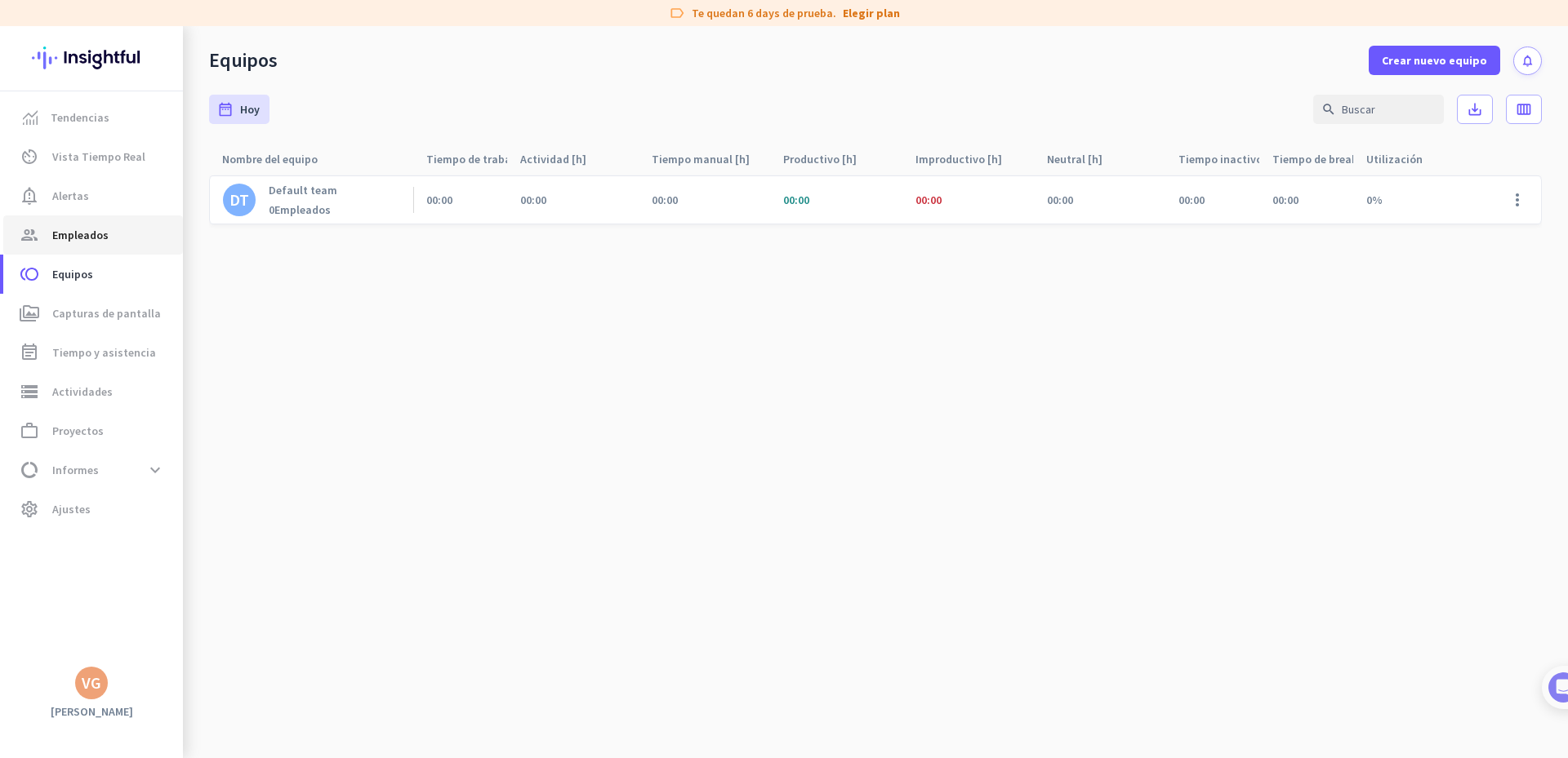
click at [71, 230] on span "Empleados" at bounding box center [80, 235] width 57 height 20
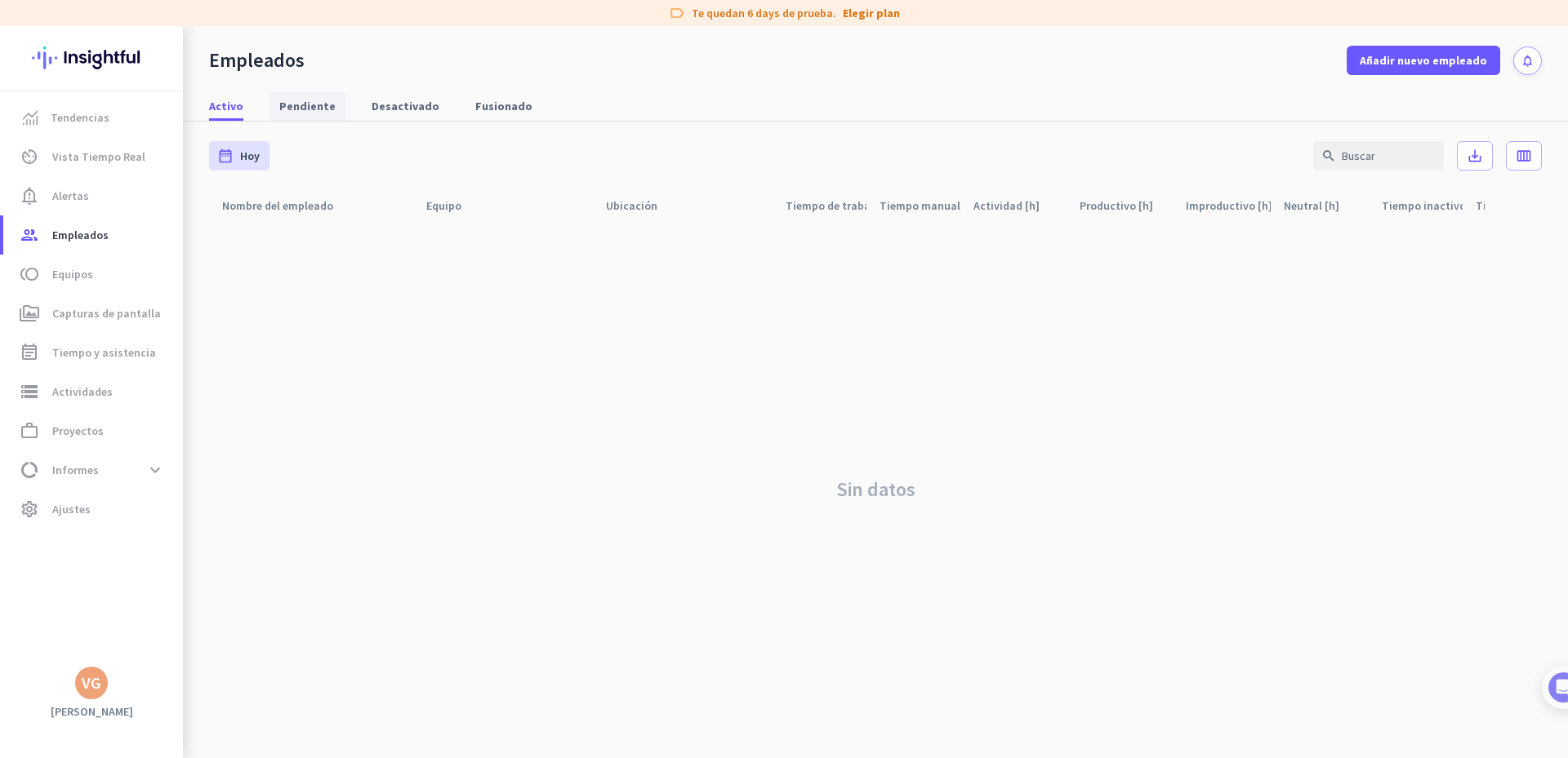
click at [305, 105] on span "Pendiente" at bounding box center [307, 107] width 57 height 16
click at [413, 106] on span "Desactivado" at bounding box center [406, 107] width 67 height 16
click at [499, 108] on span "Fusionado" at bounding box center [503, 107] width 57 height 16
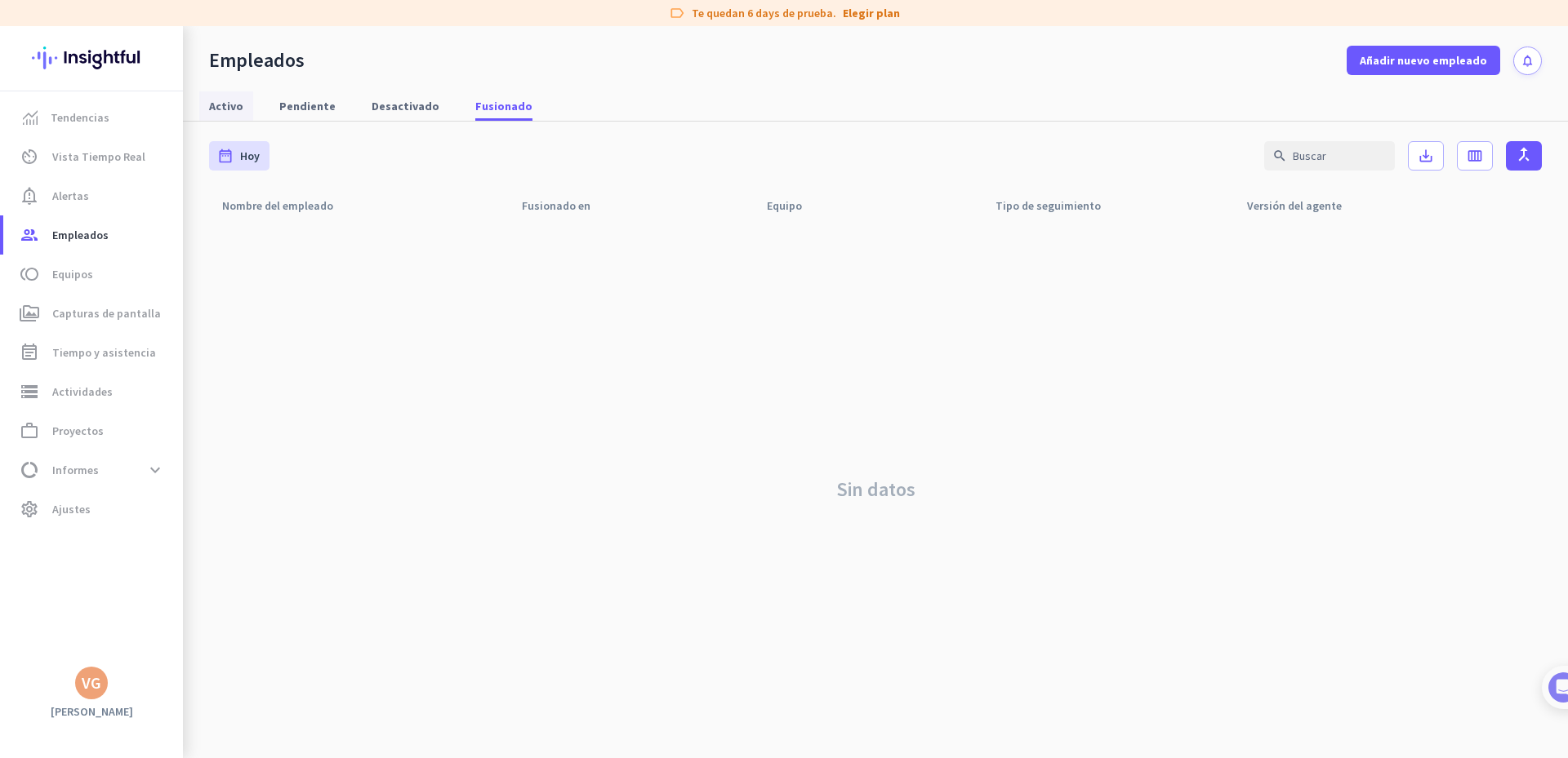
click at [246, 106] on link "Activo" at bounding box center [226, 106] width 54 height 29
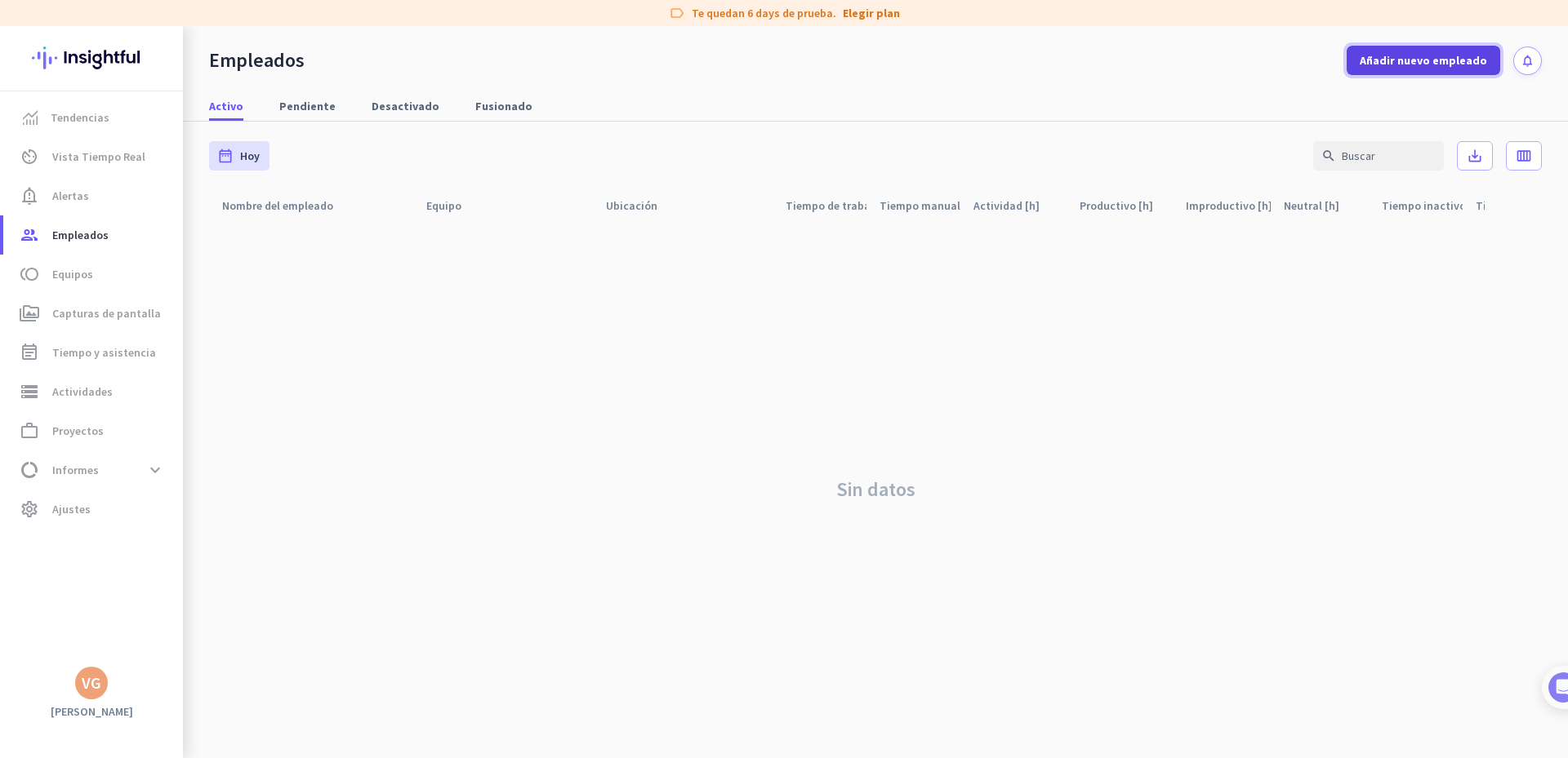
click at [1443, 64] on span "Añadir nuevo empleado" at bounding box center [1424, 60] width 128 height 16
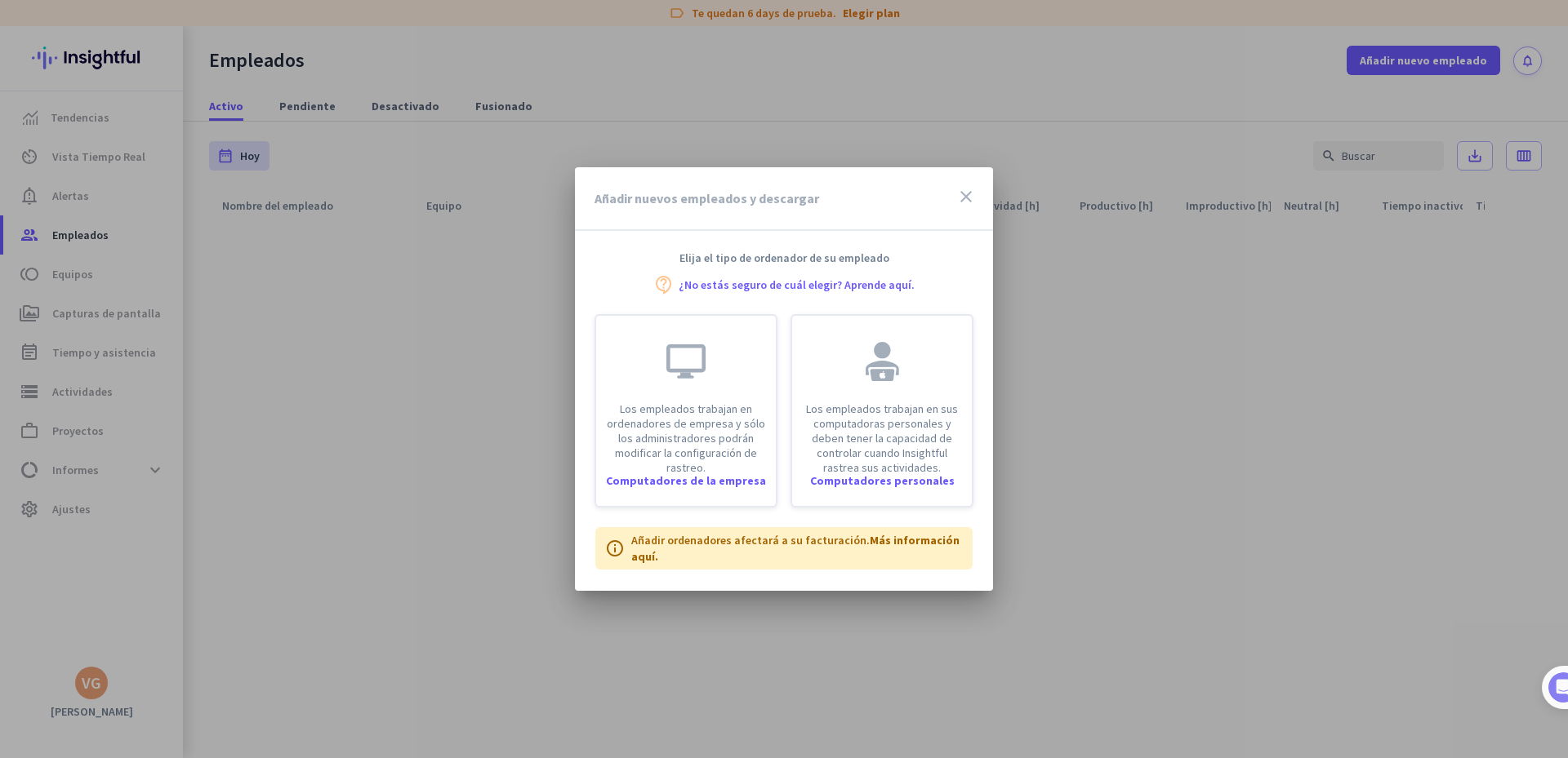
click at [968, 196] on icon "close" at bounding box center [966, 197] width 20 height 20
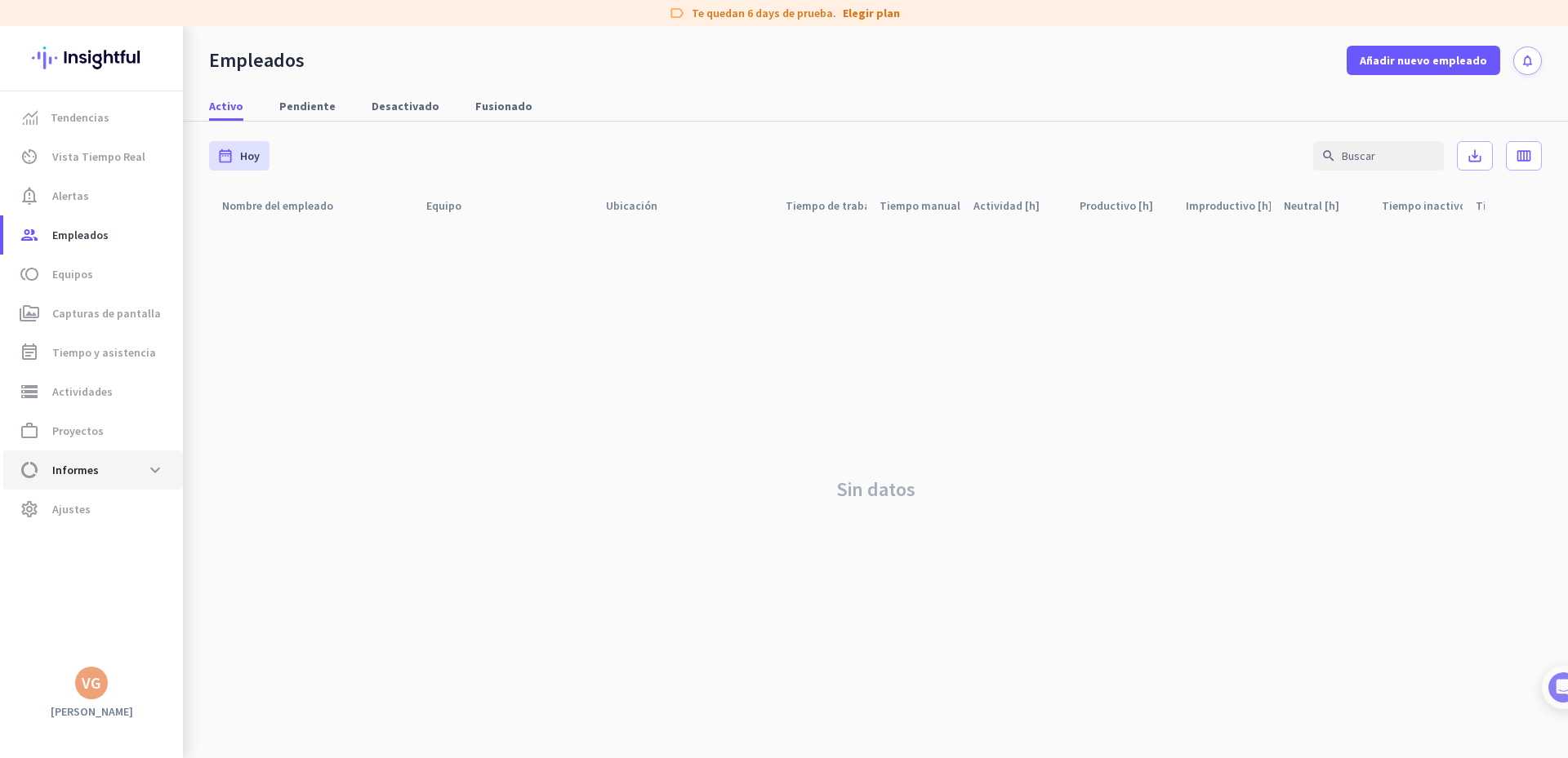
click at [95, 475] on span "Informes" at bounding box center [75, 470] width 46 height 20
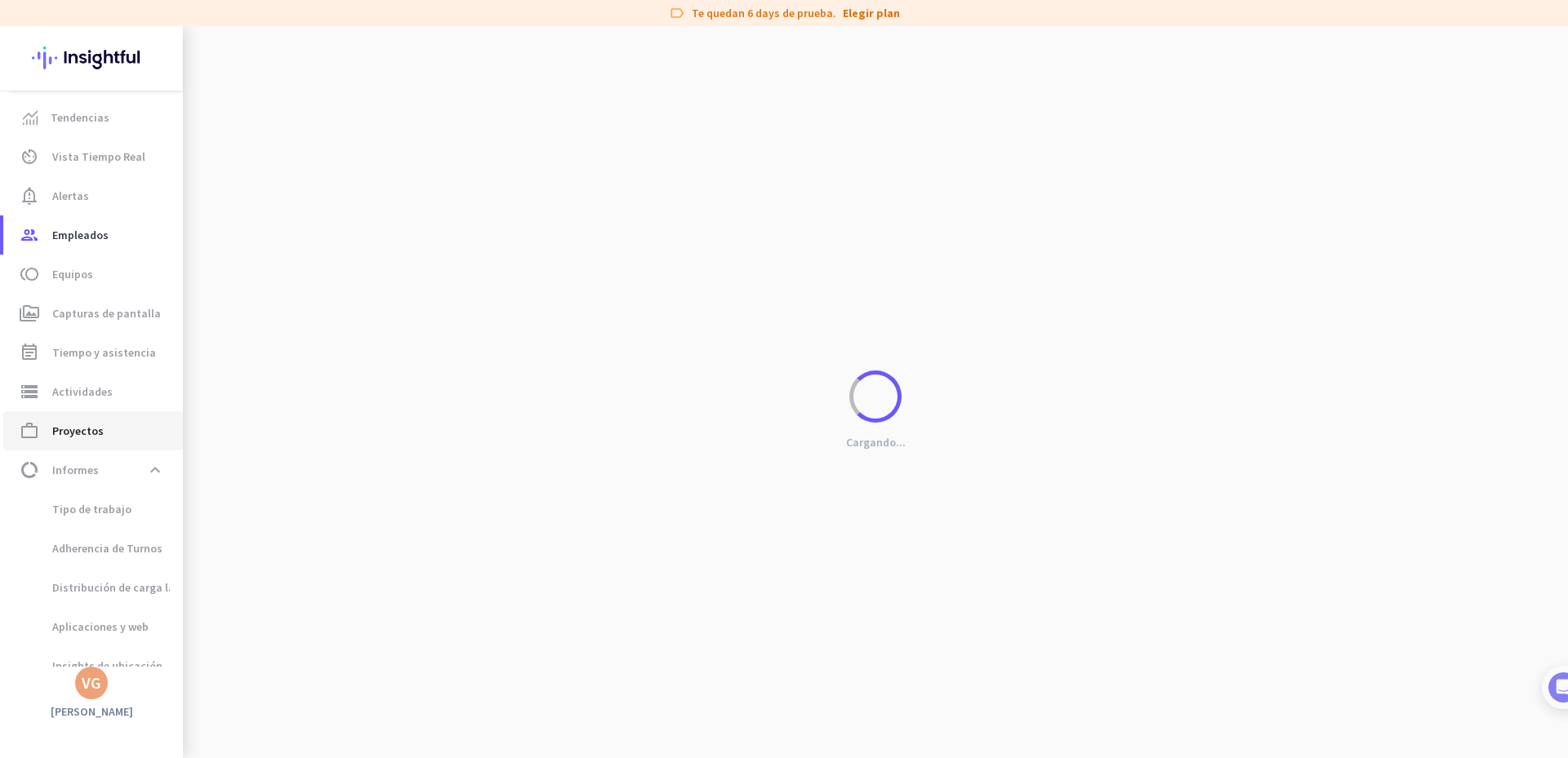
scroll to position [19, 0]
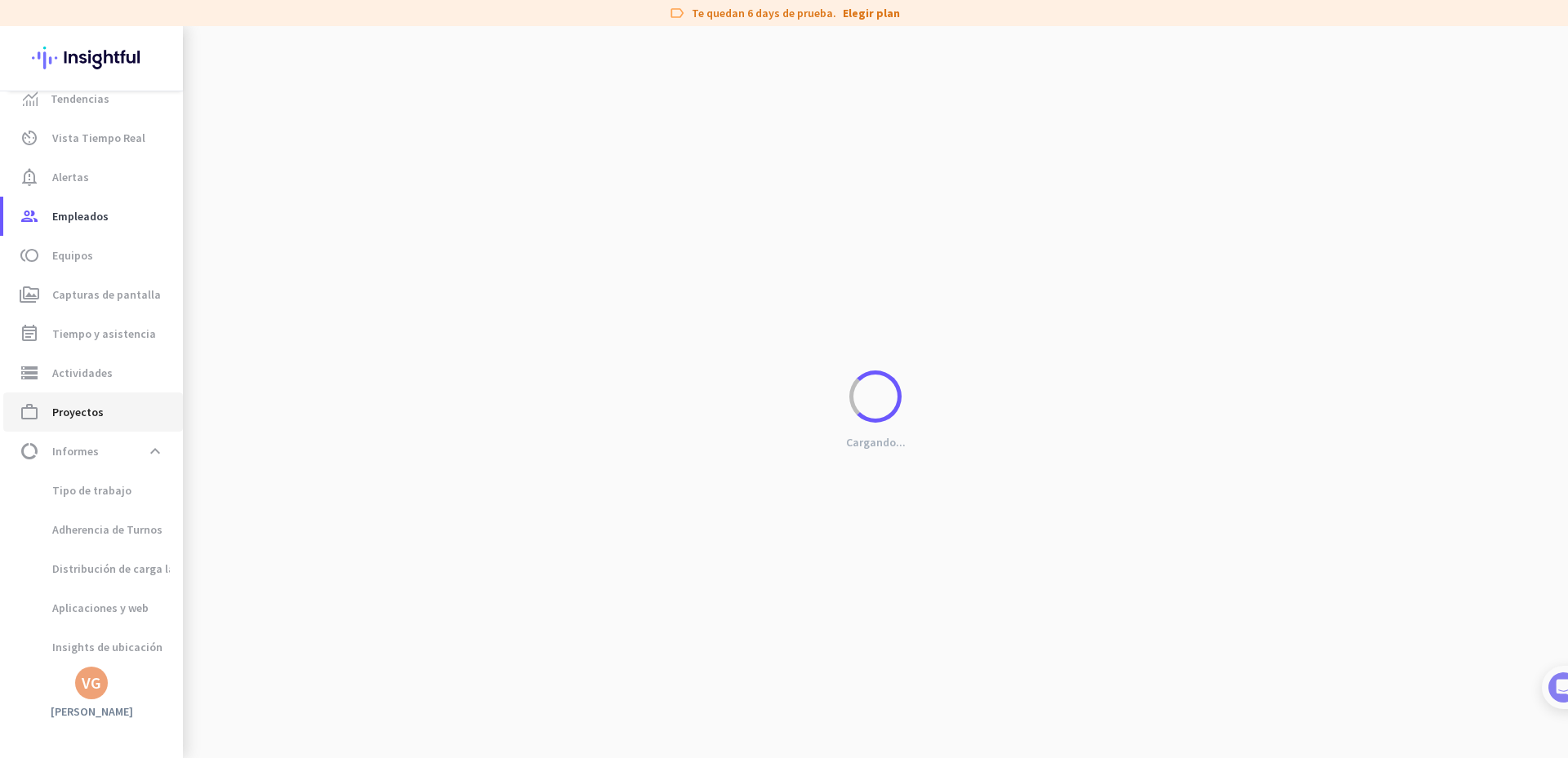
click at [88, 427] on link "work_outline Proyectos" at bounding box center [93, 412] width 180 height 39
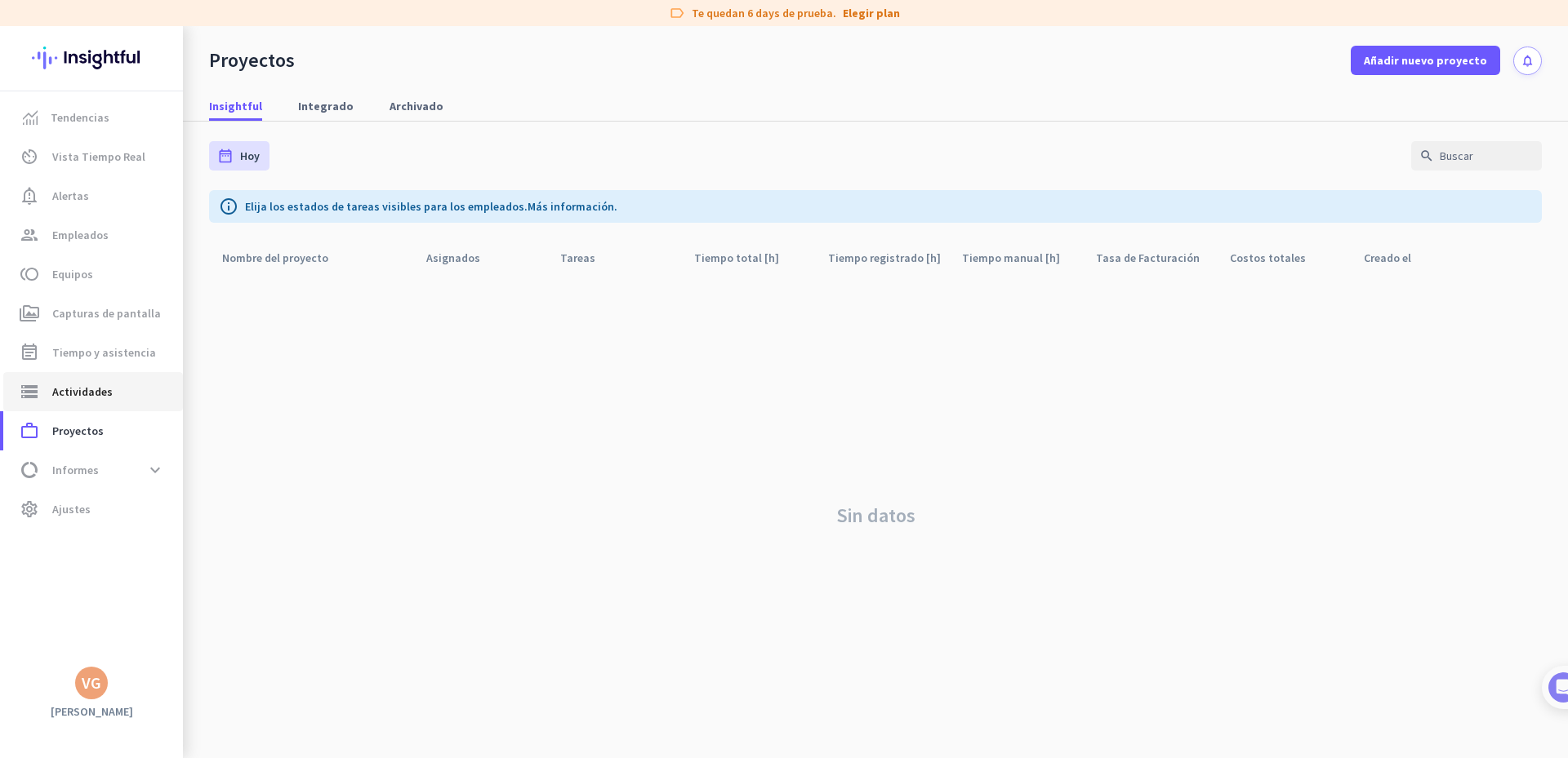
click at [90, 380] on link "storage Actividades" at bounding box center [93, 392] width 180 height 39
type input "Tue, Sep 16"
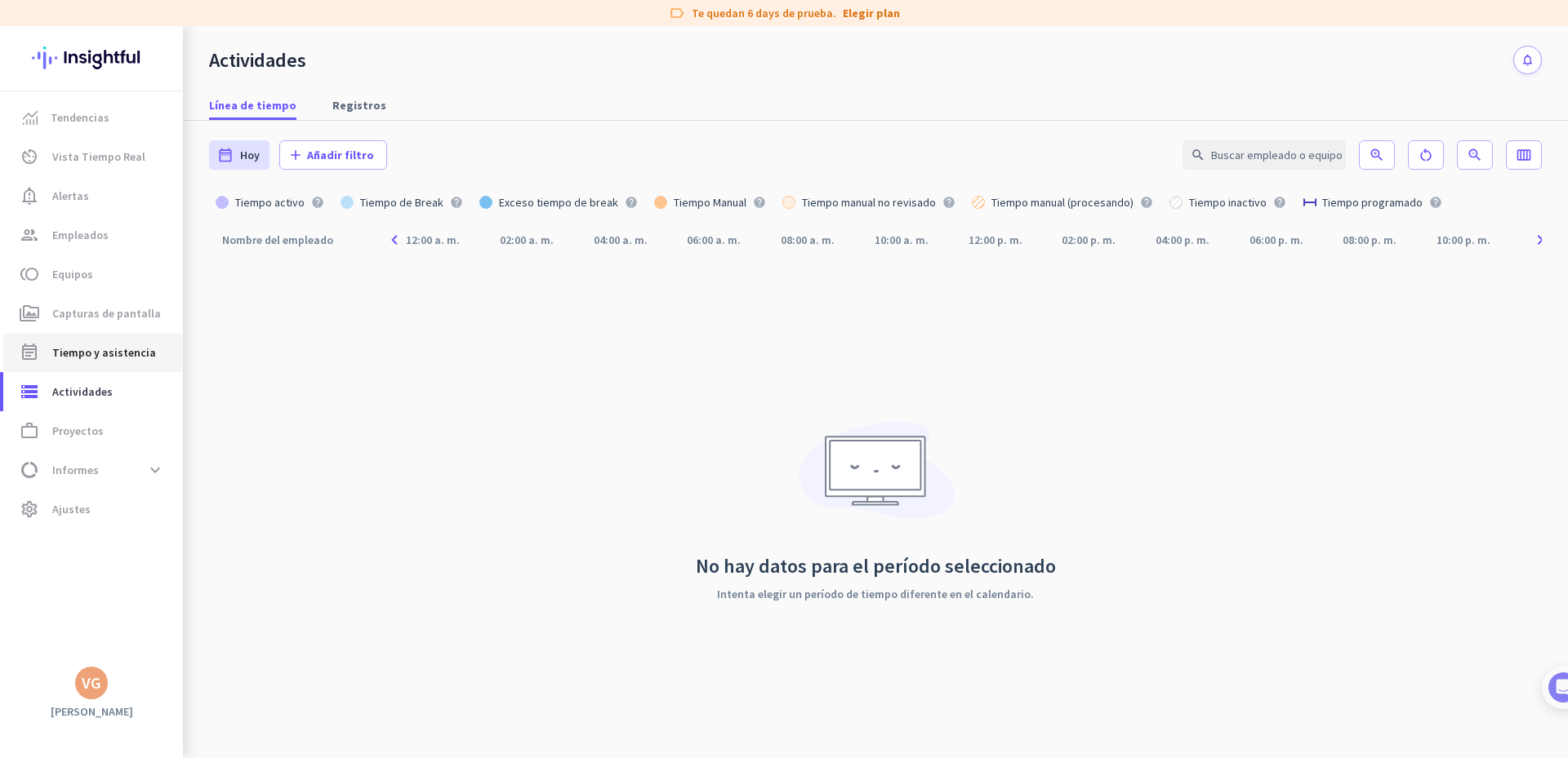
click at [91, 357] on span "Tiempo y asistencia" at bounding box center [104, 353] width 104 height 20
type input "Tue, Sep 16 - Tue, Sep 16"
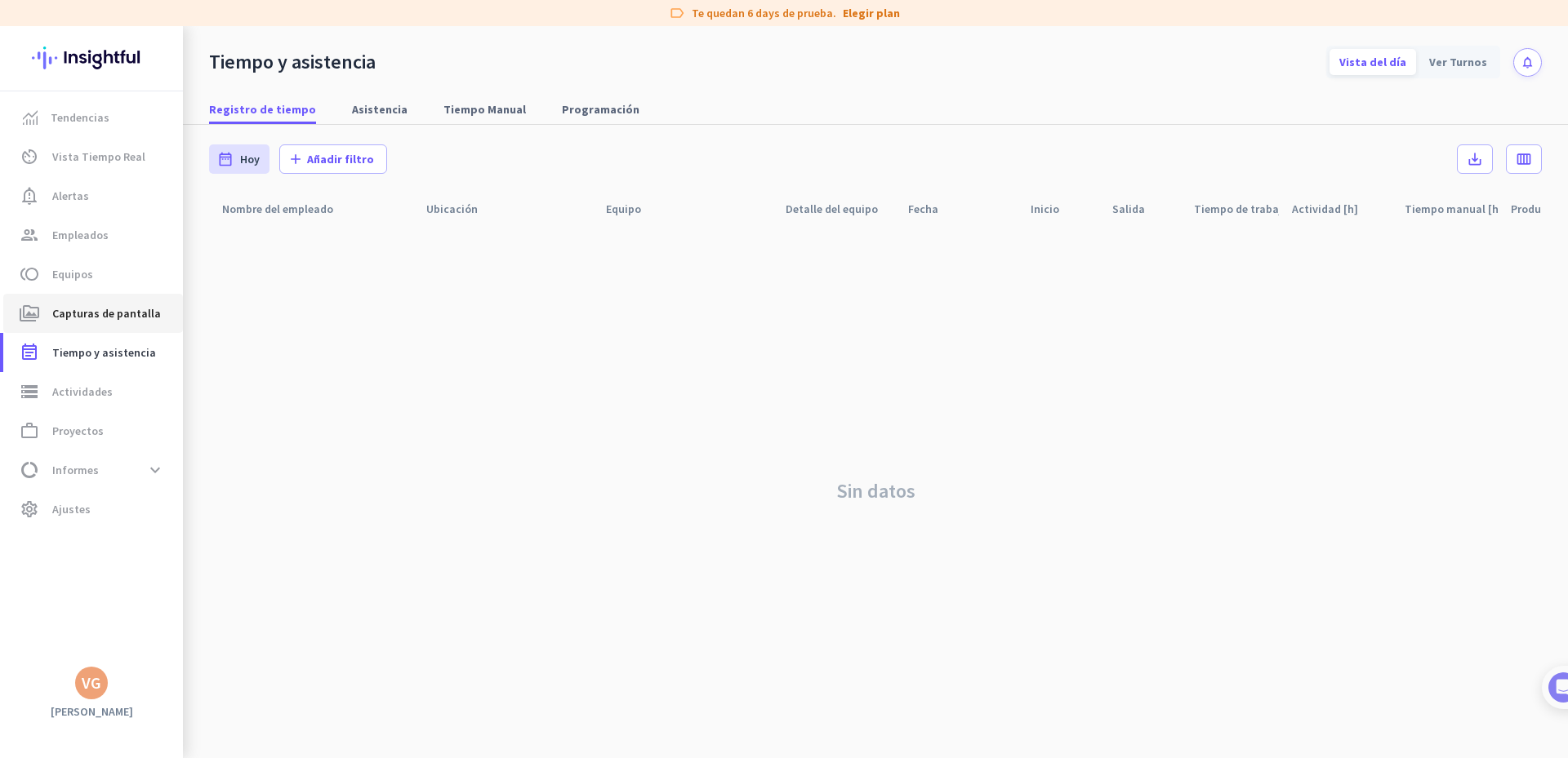
click at [116, 306] on span "Capturas de pantalla" at bounding box center [106, 313] width 108 height 20
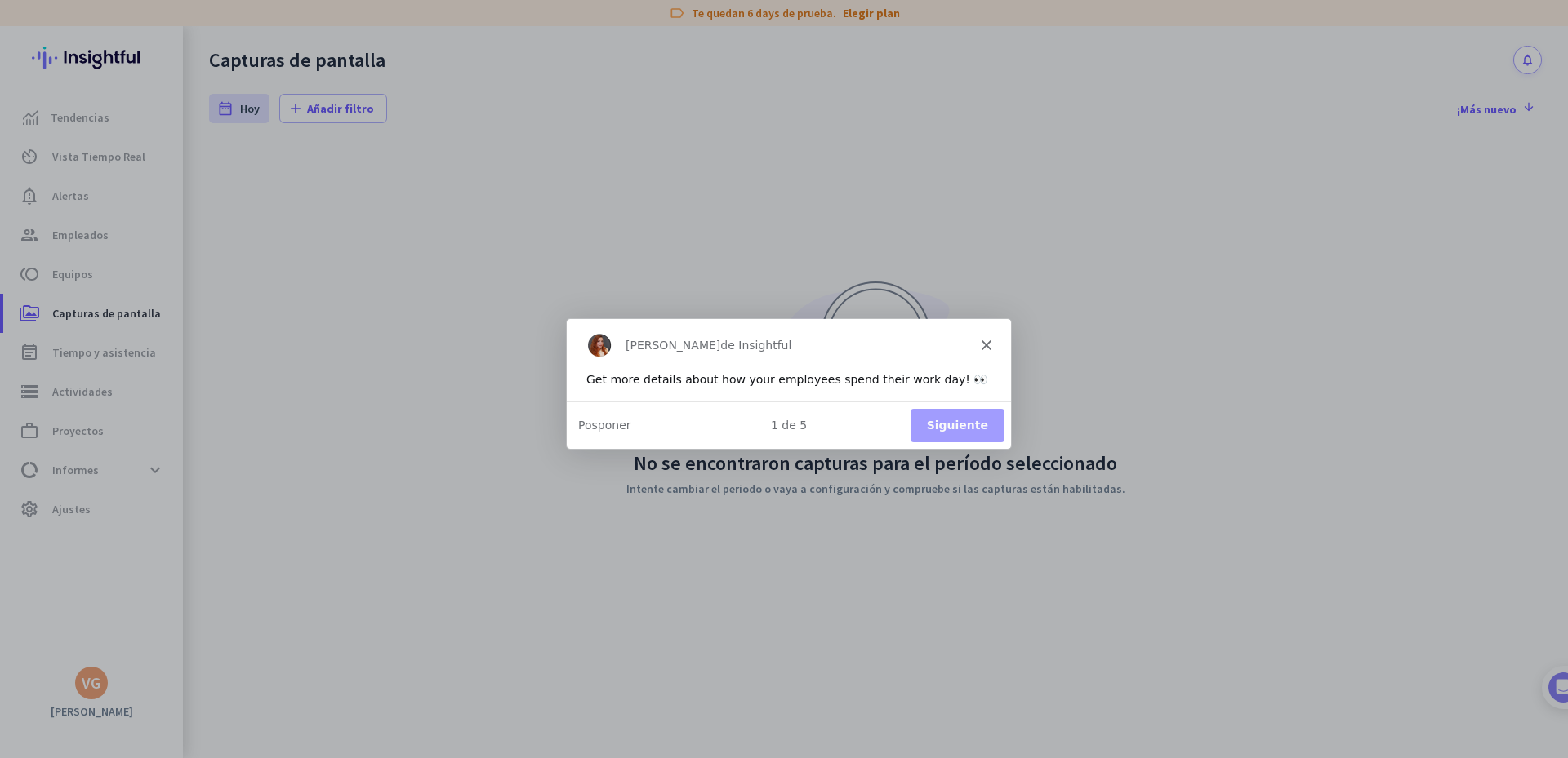
click at [989, 342] on polygon "Cerrar" at bounding box center [985, 344] width 10 height 10
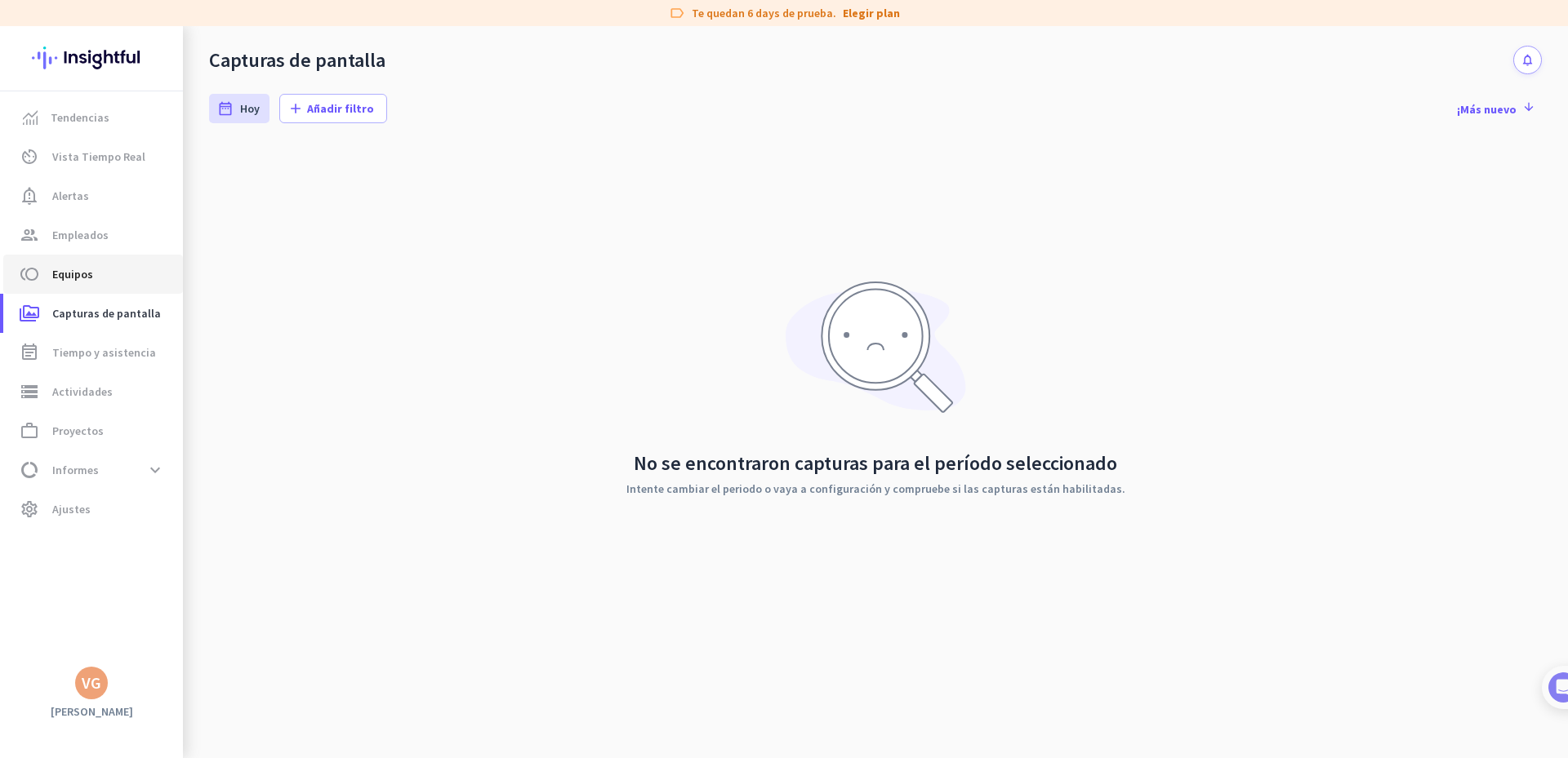
click at [93, 284] on link "toll Equipos" at bounding box center [93, 274] width 180 height 39
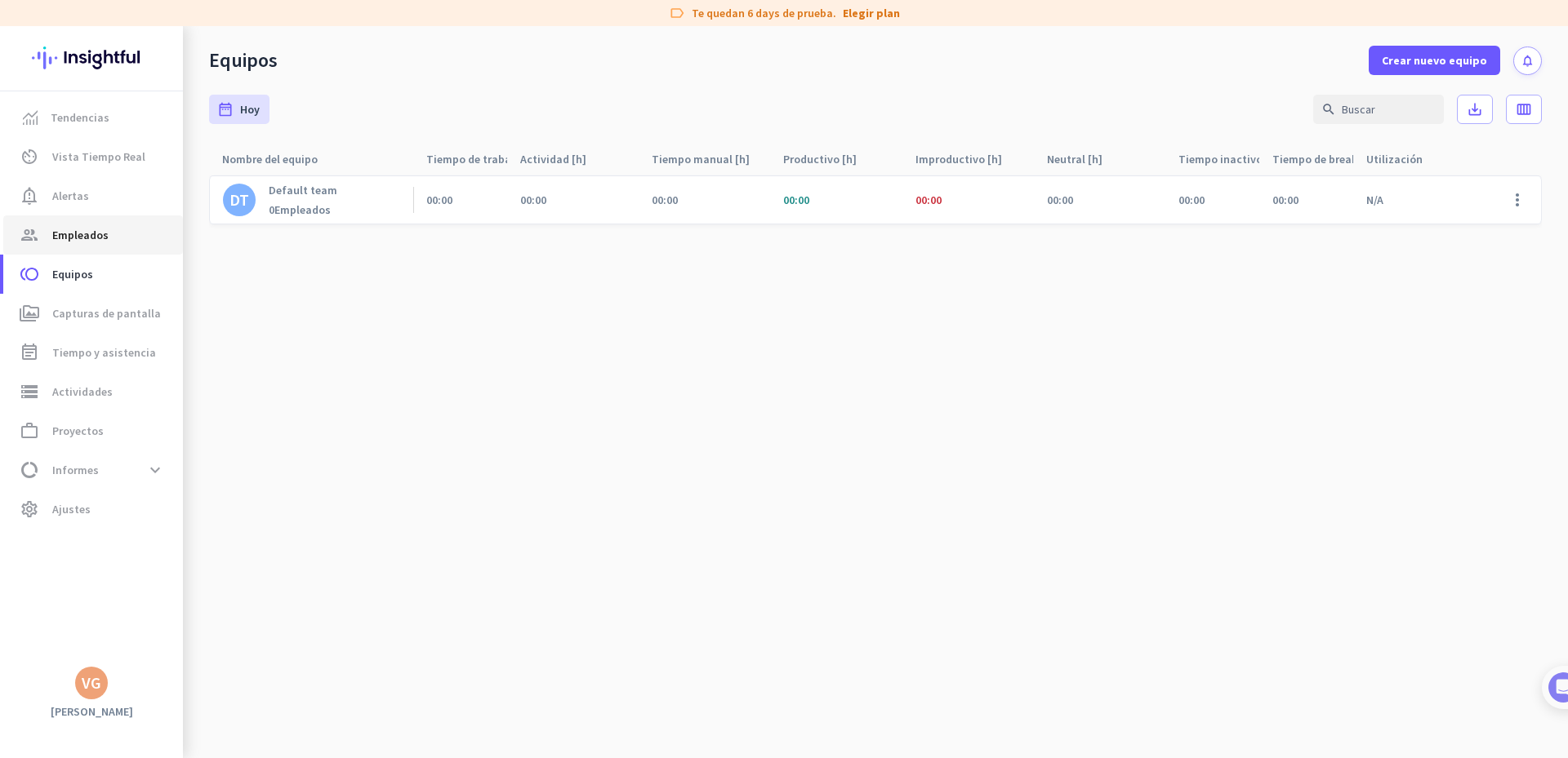
click at [101, 227] on span "Empleados" at bounding box center [80, 235] width 57 height 20
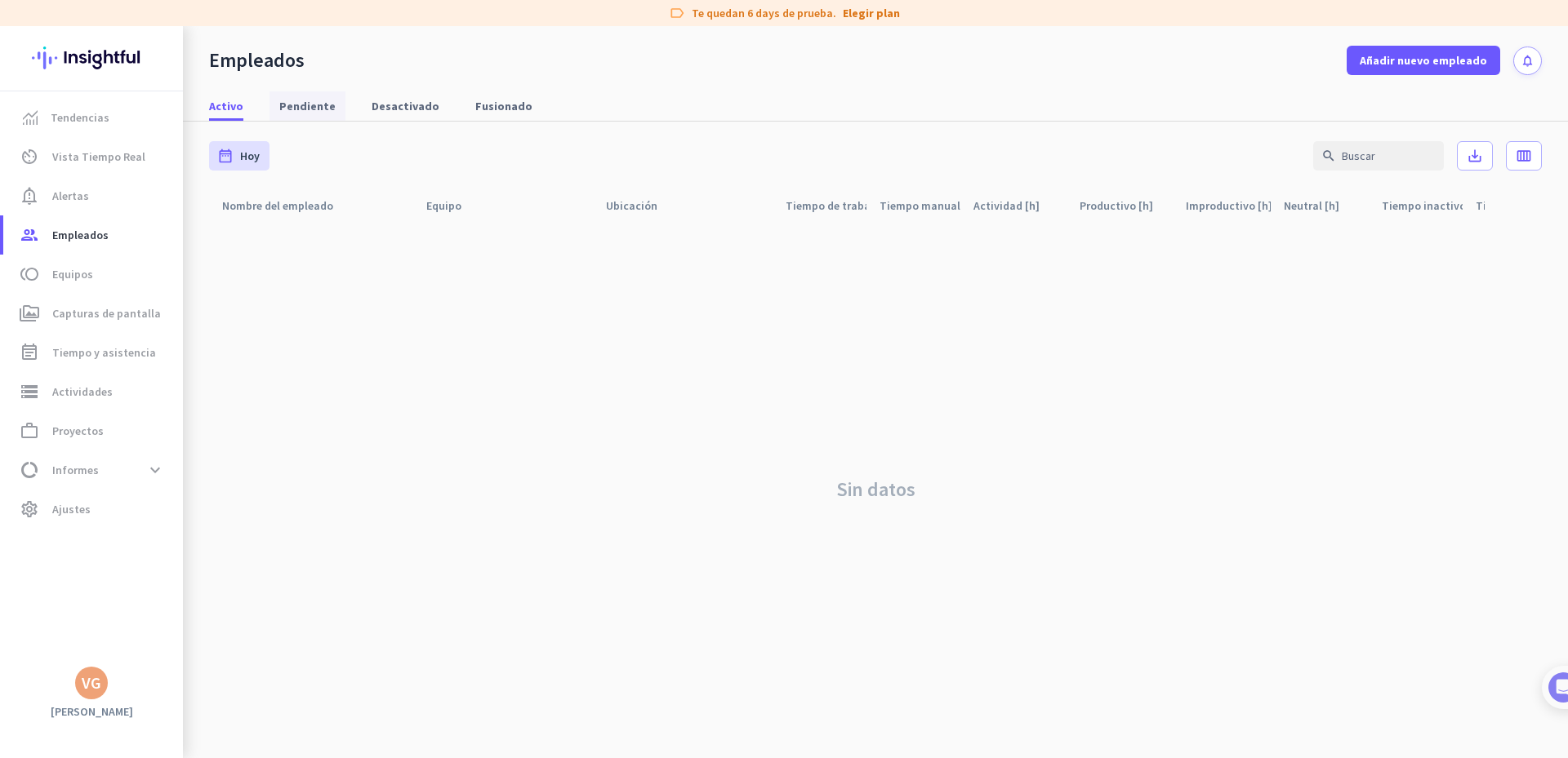
click at [305, 100] on span "Pendiente" at bounding box center [307, 107] width 57 height 16
click at [399, 105] on span "Desactivado" at bounding box center [406, 107] width 67 height 16
click at [480, 97] on span "Fusionado" at bounding box center [503, 106] width 57 height 29
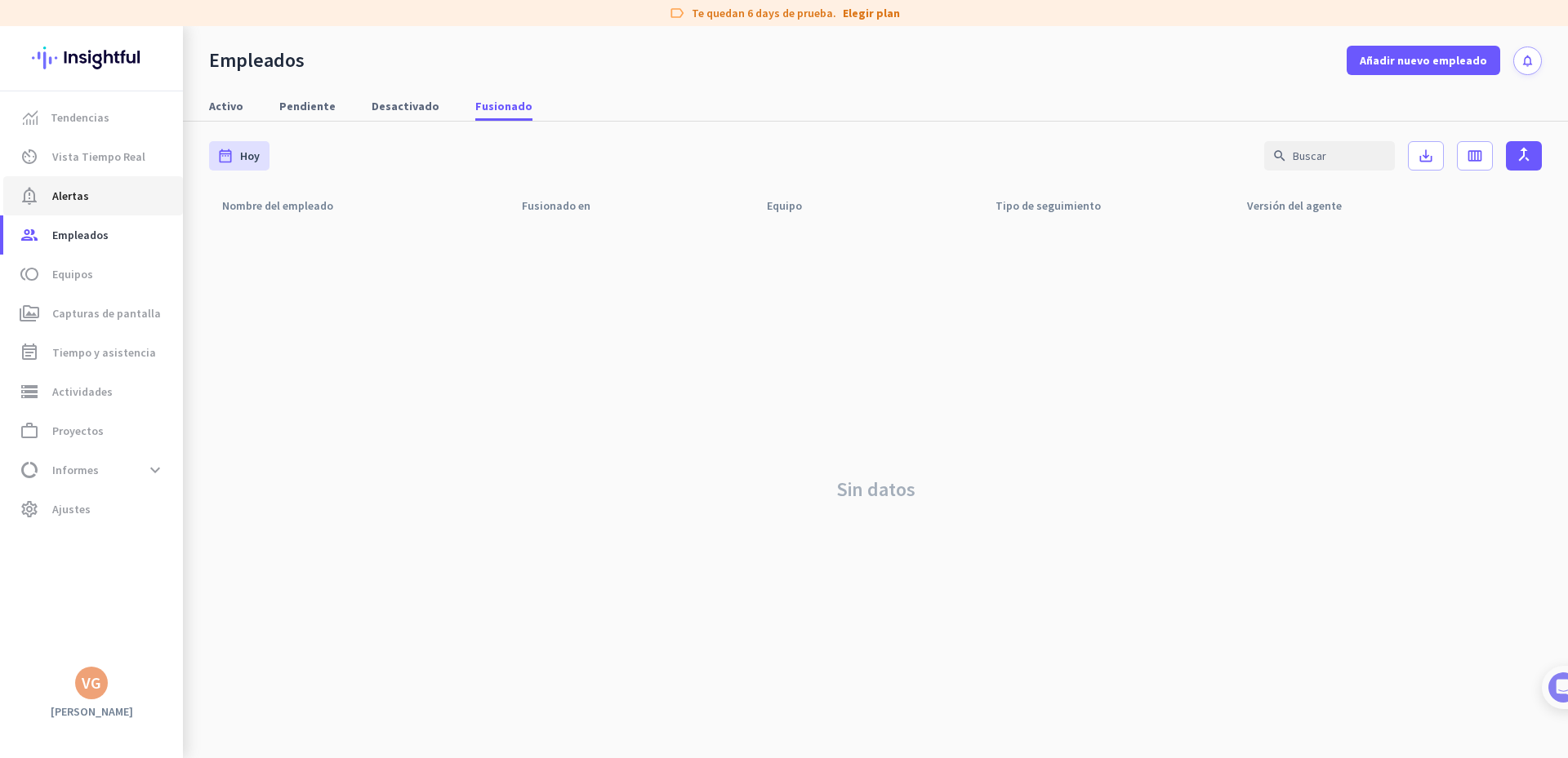
click at [99, 197] on span "notification_important Alertas" at bounding box center [93, 196] width 153 height 20
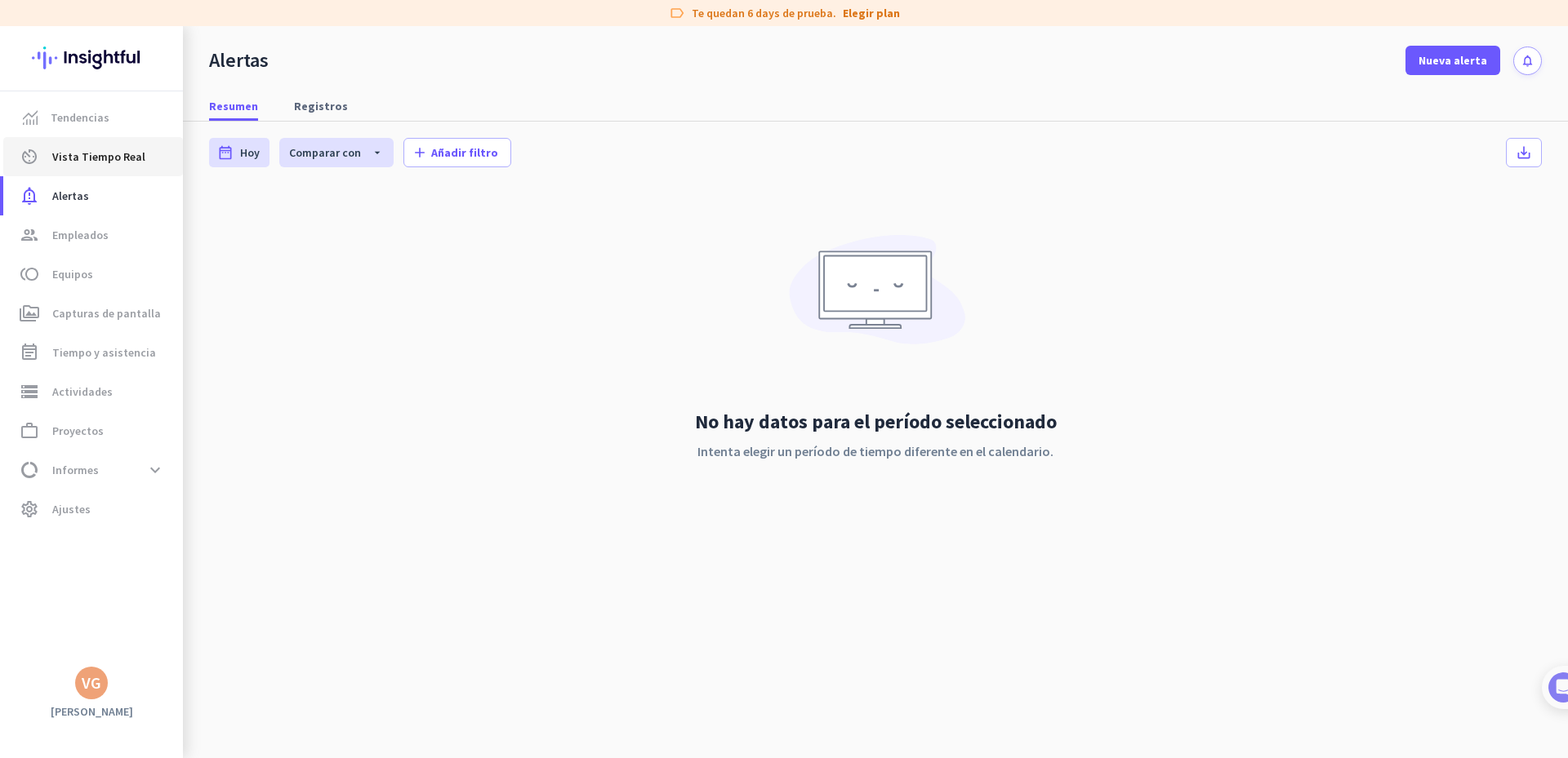
click at [93, 151] on span "Vista Tiempo Real" at bounding box center [98, 157] width 93 height 20
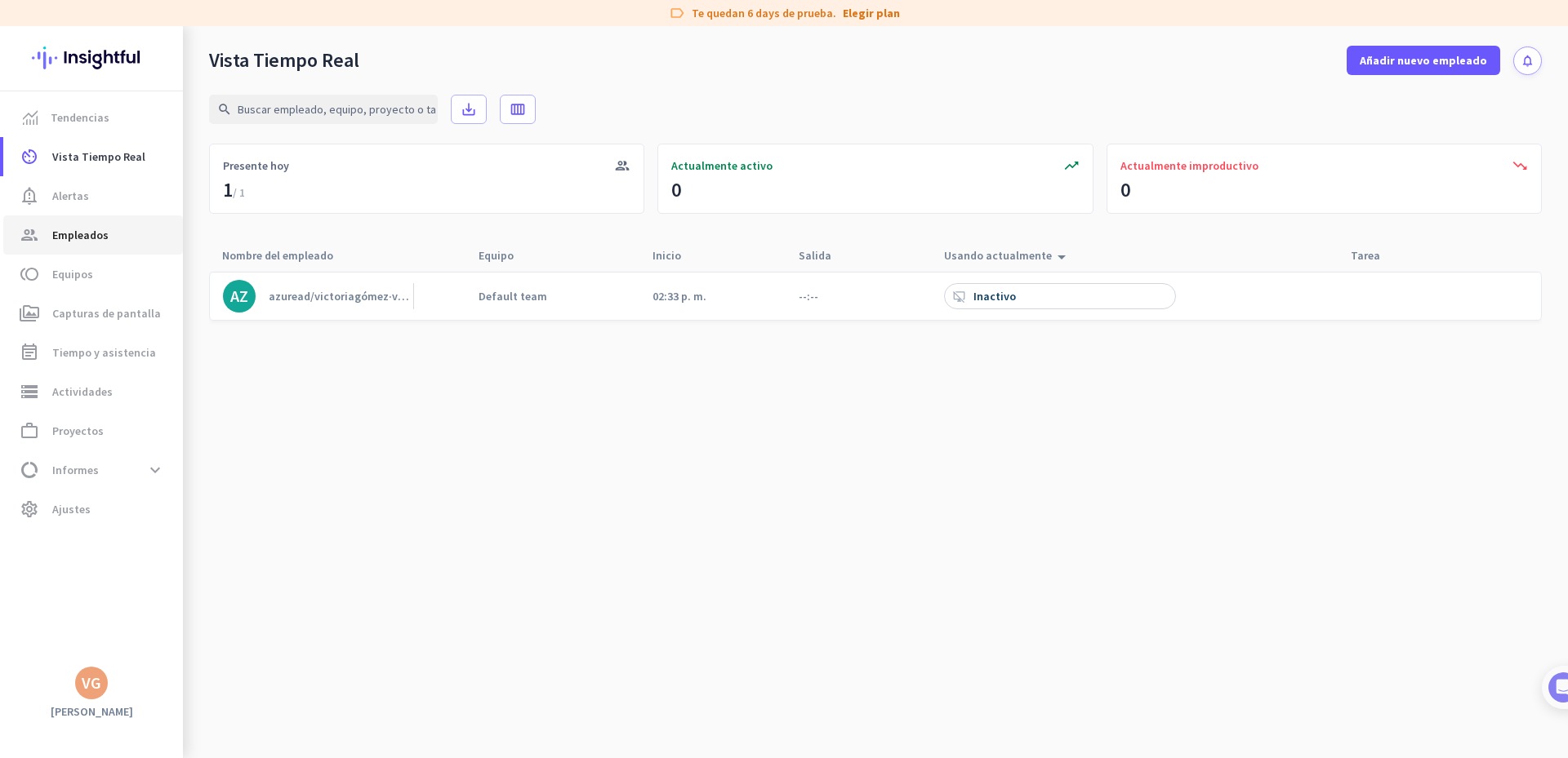
click at [113, 234] on span "group Empleados" at bounding box center [93, 235] width 153 height 20
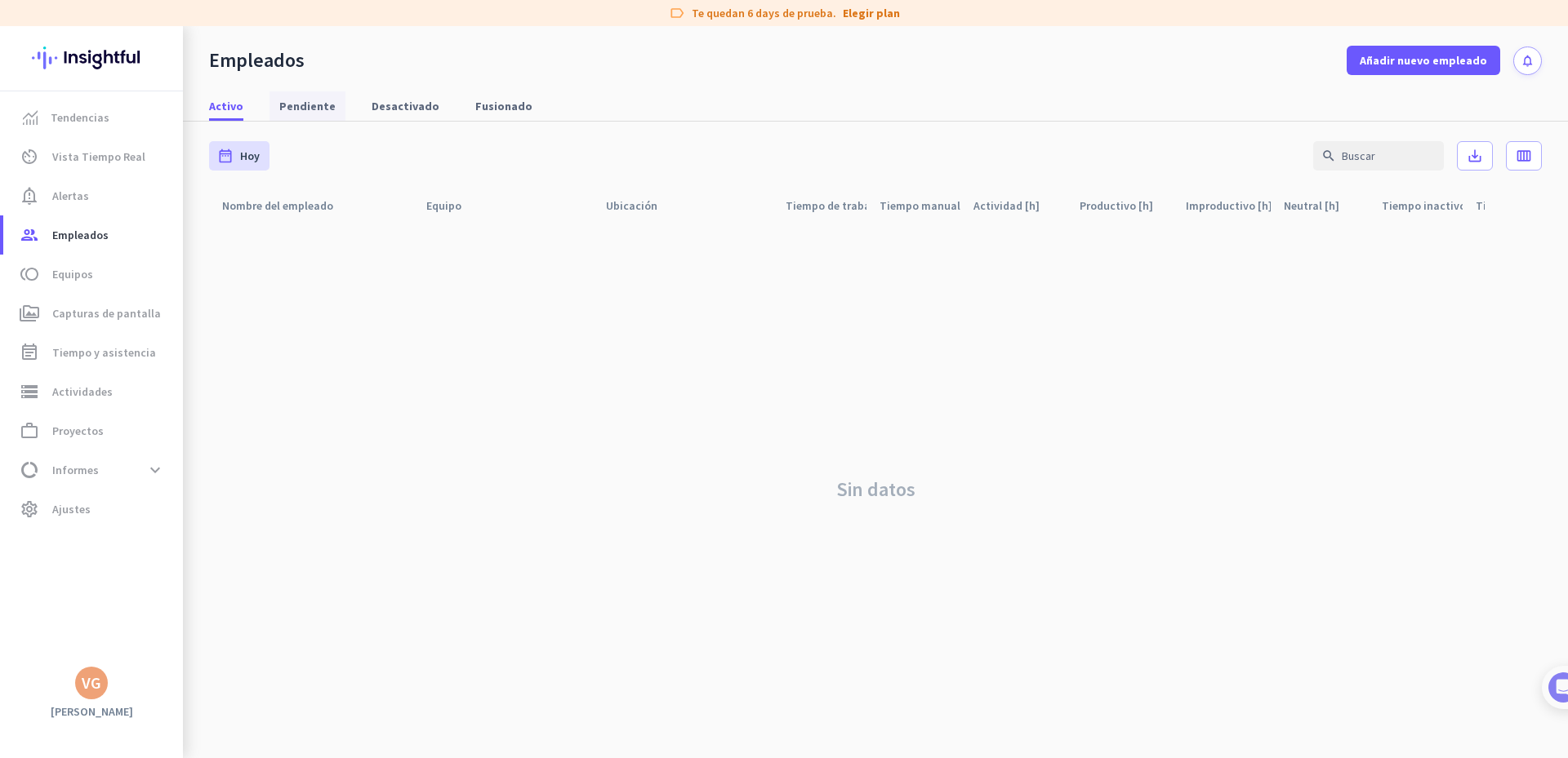
click at [294, 98] on span "Pendiente" at bounding box center [307, 107] width 57 height 16
click at [391, 99] on span "Desactivado" at bounding box center [406, 107] width 67 height 16
click at [498, 109] on span "Fusionado" at bounding box center [503, 107] width 57 height 16
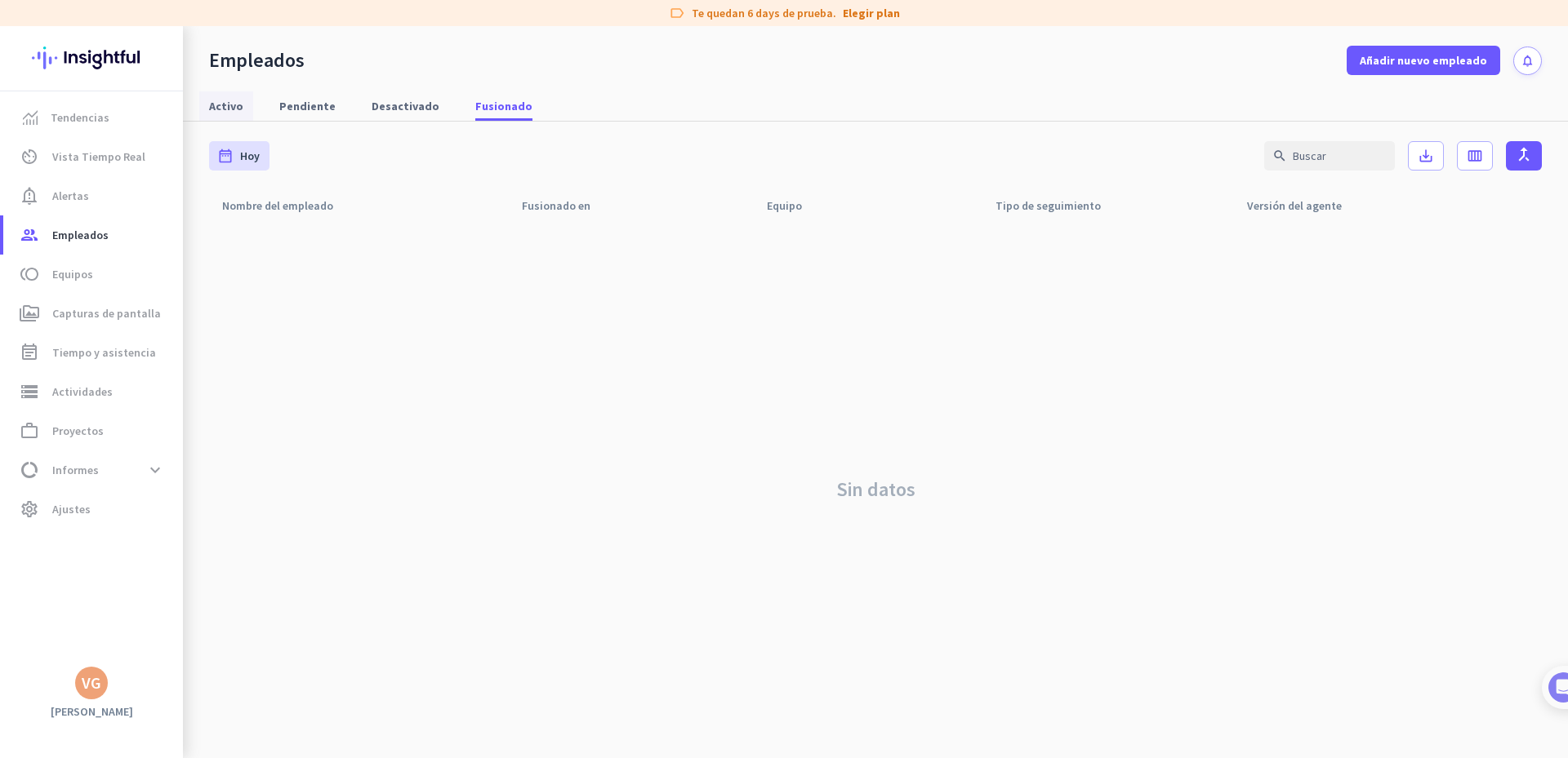
click at [221, 99] on span "Activo" at bounding box center [226, 107] width 35 height 16
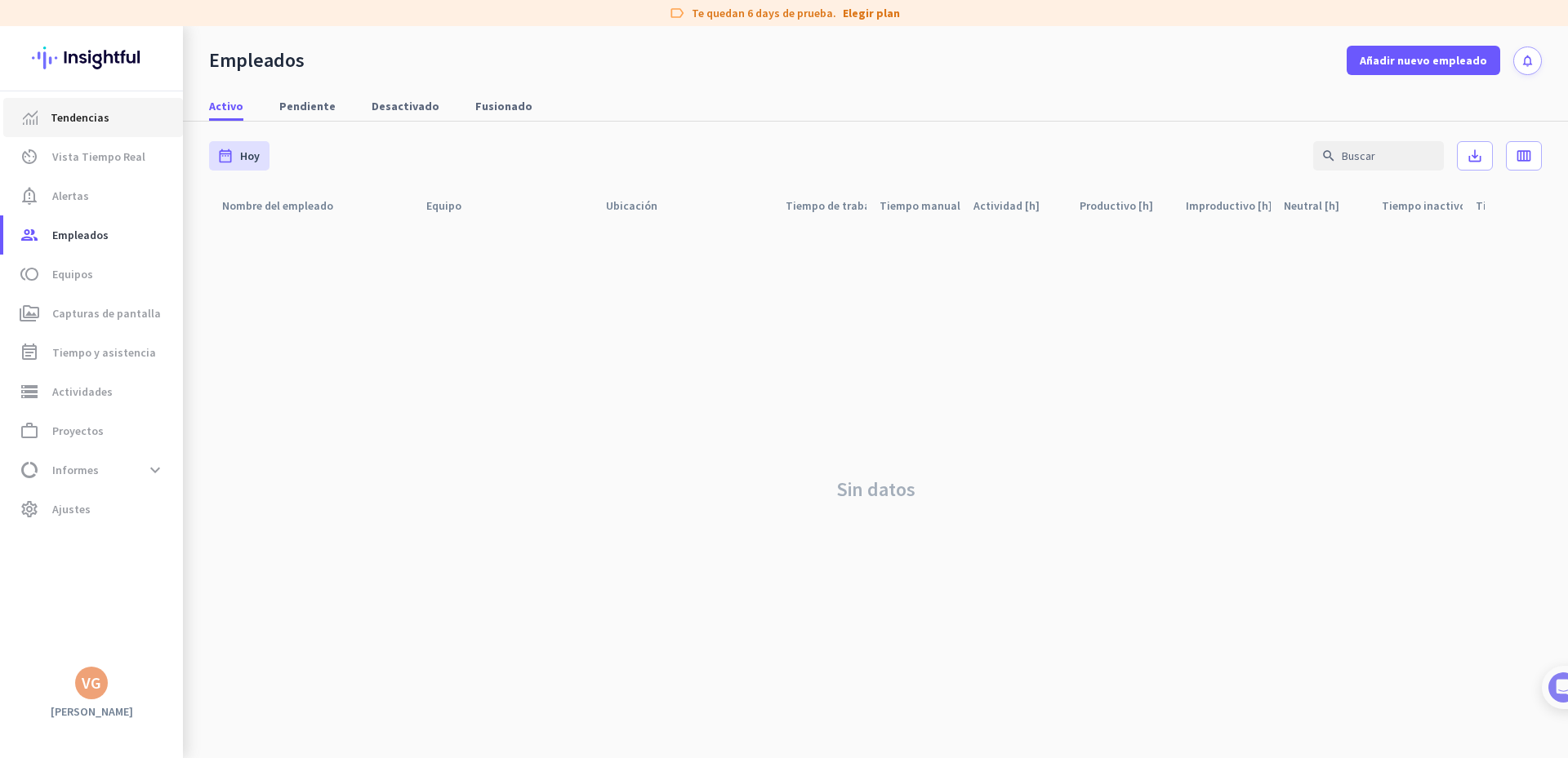
click at [100, 111] on span "Tendencias" at bounding box center [80, 118] width 59 height 20
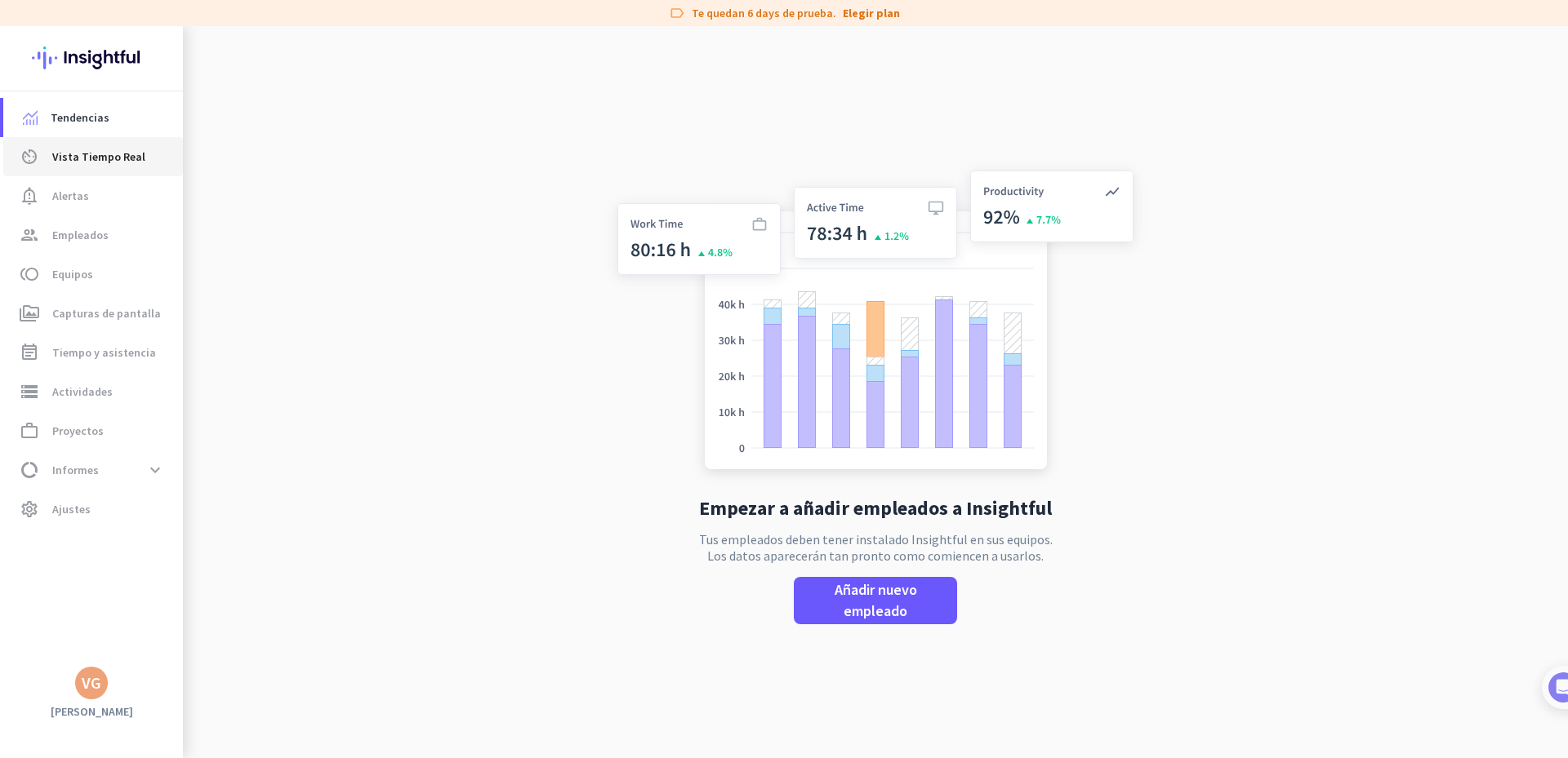
click at [110, 158] on span "Vista Tiempo Real" at bounding box center [98, 157] width 93 height 20
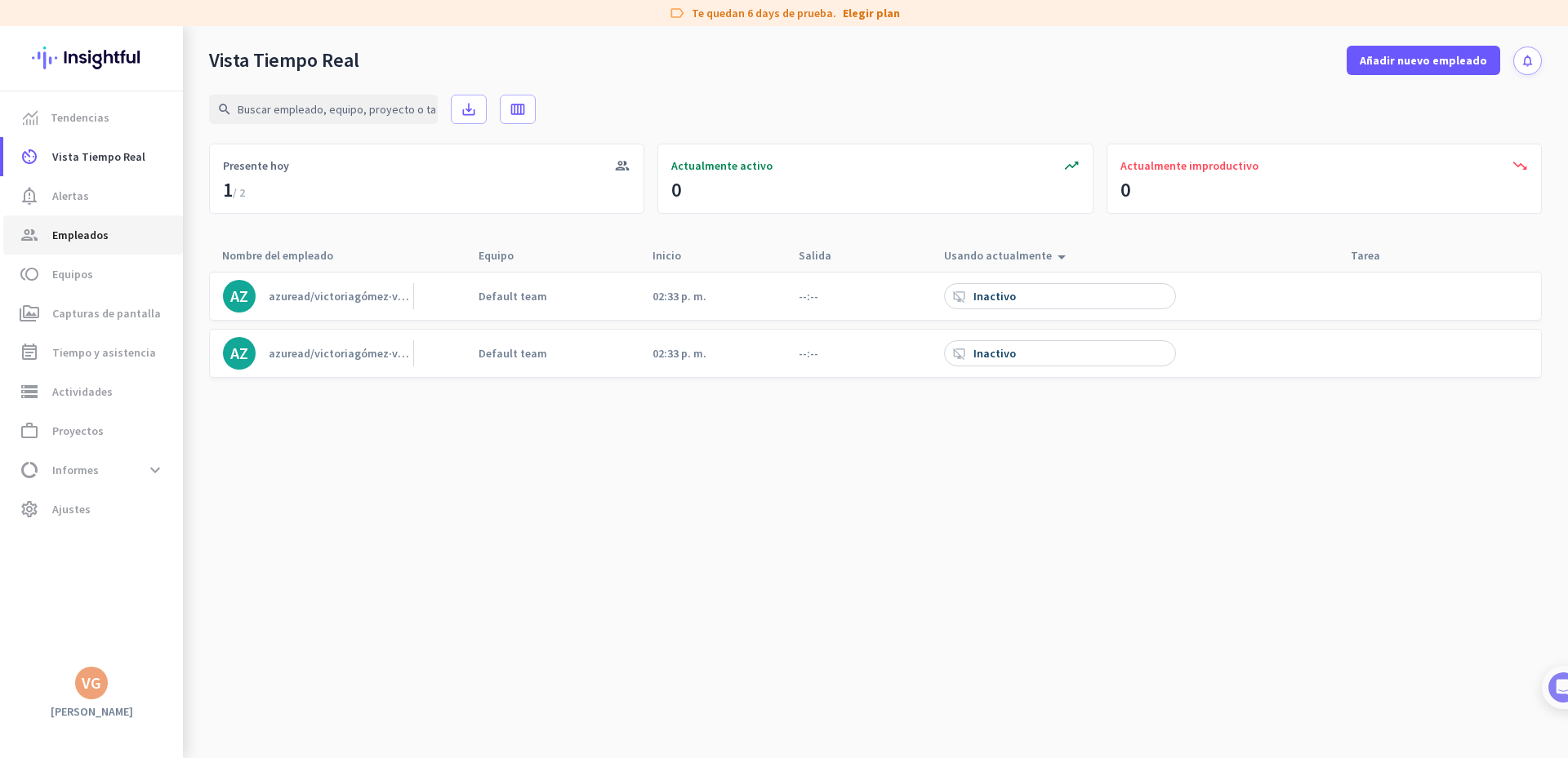
click at [109, 230] on span "group Empleados" at bounding box center [93, 235] width 153 height 20
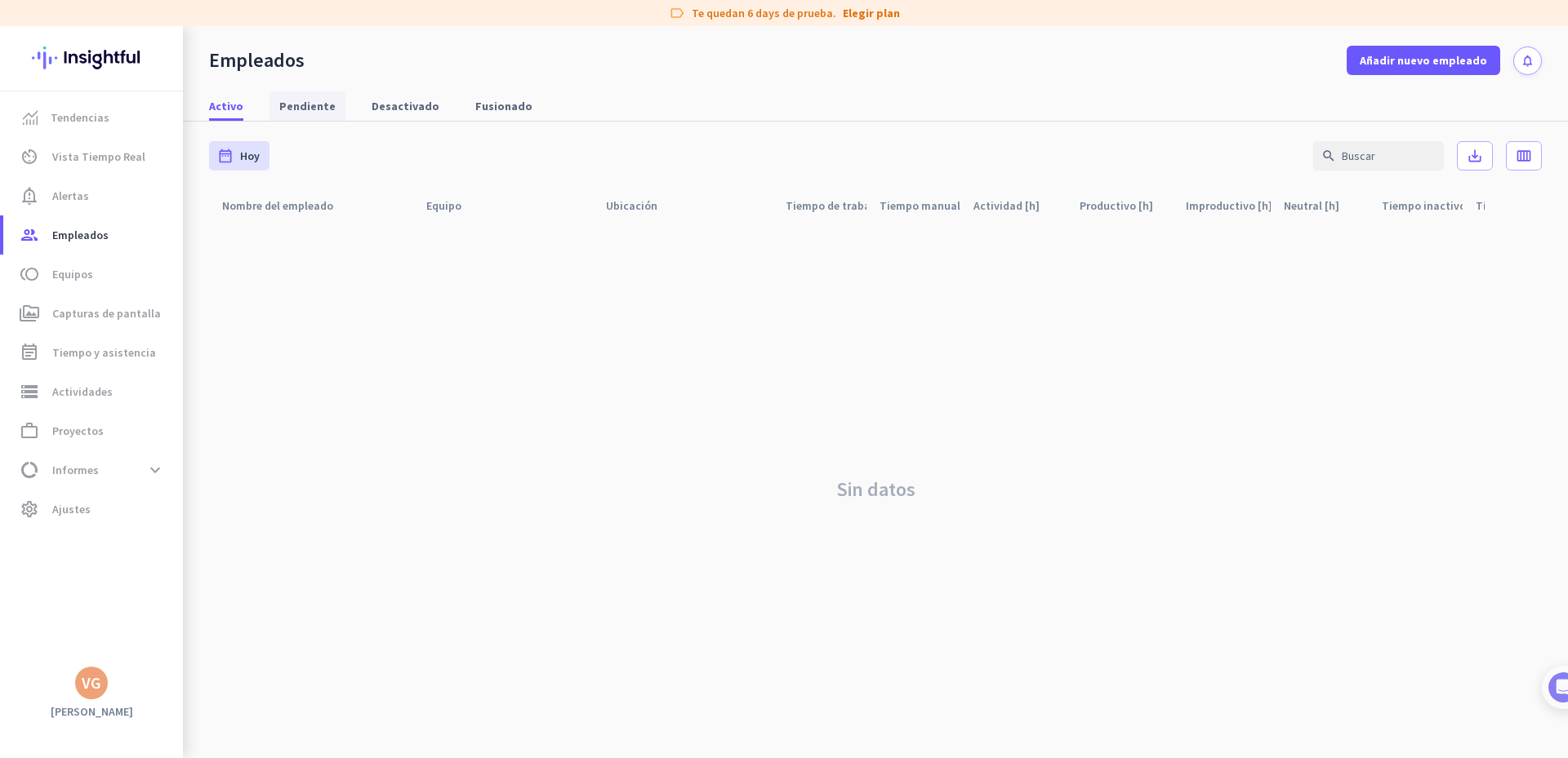
click at [298, 106] on span "Pendiente" at bounding box center [307, 107] width 57 height 16
click at [372, 110] on span "Desactivado" at bounding box center [406, 107] width 67 height 16
